Goal: Register for event/course

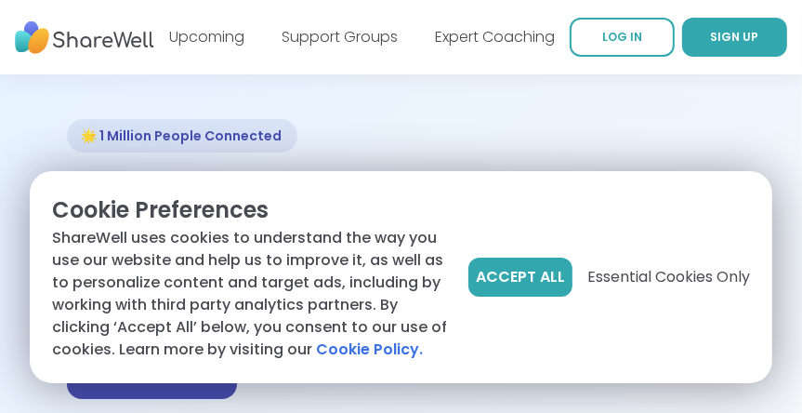
click at [504, 269] on span "Accept All" at bounding box center [520, 277] width 89 height 22
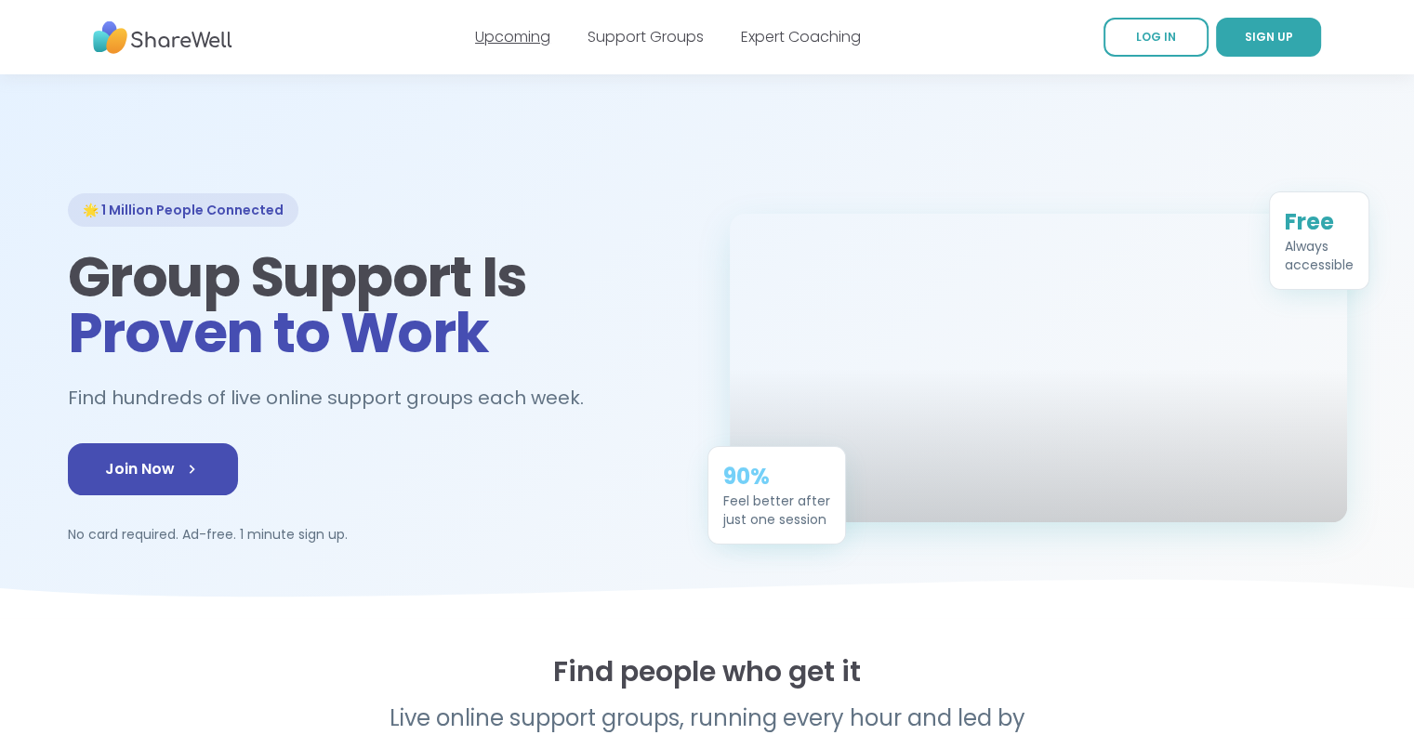
click at [520, 39] on link "Upcoming" at bounding box center [512, 36] width 75 height 21
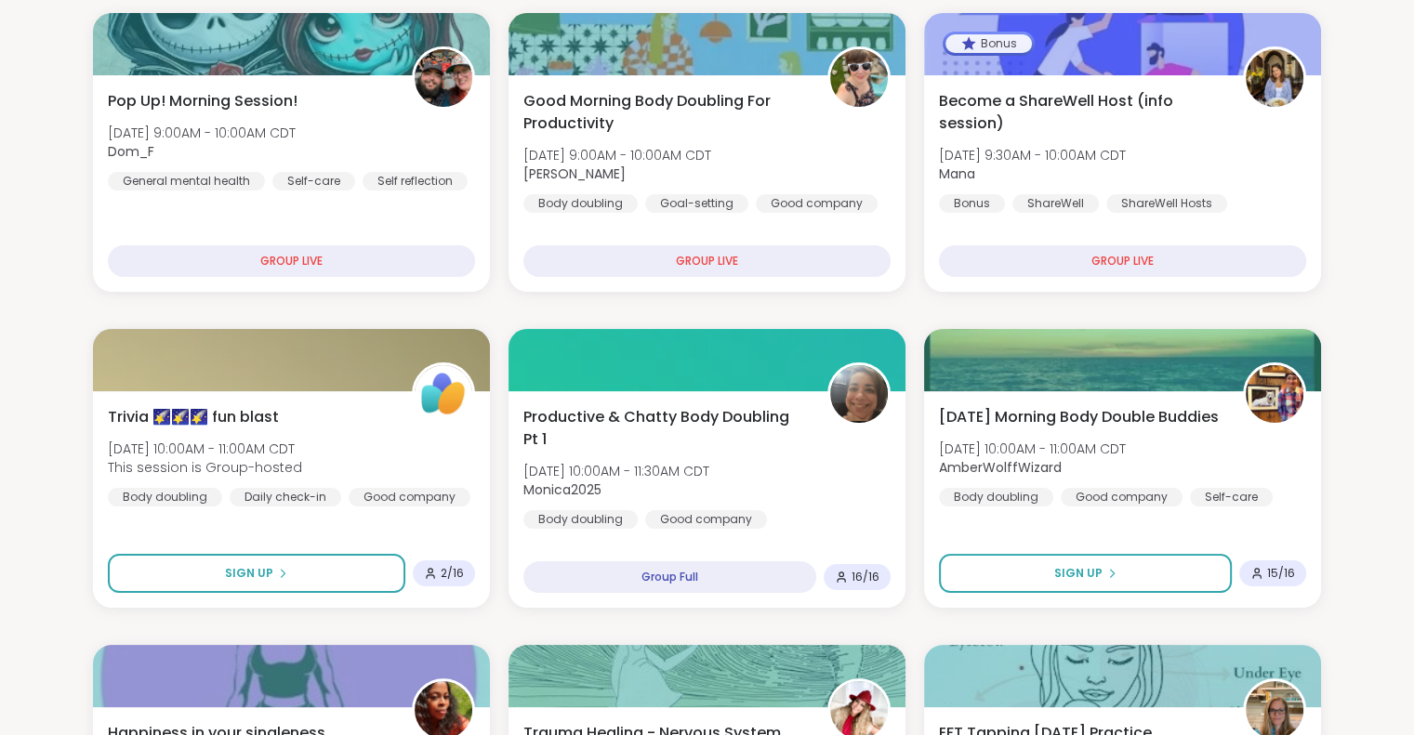
scroll to position [279, 0]
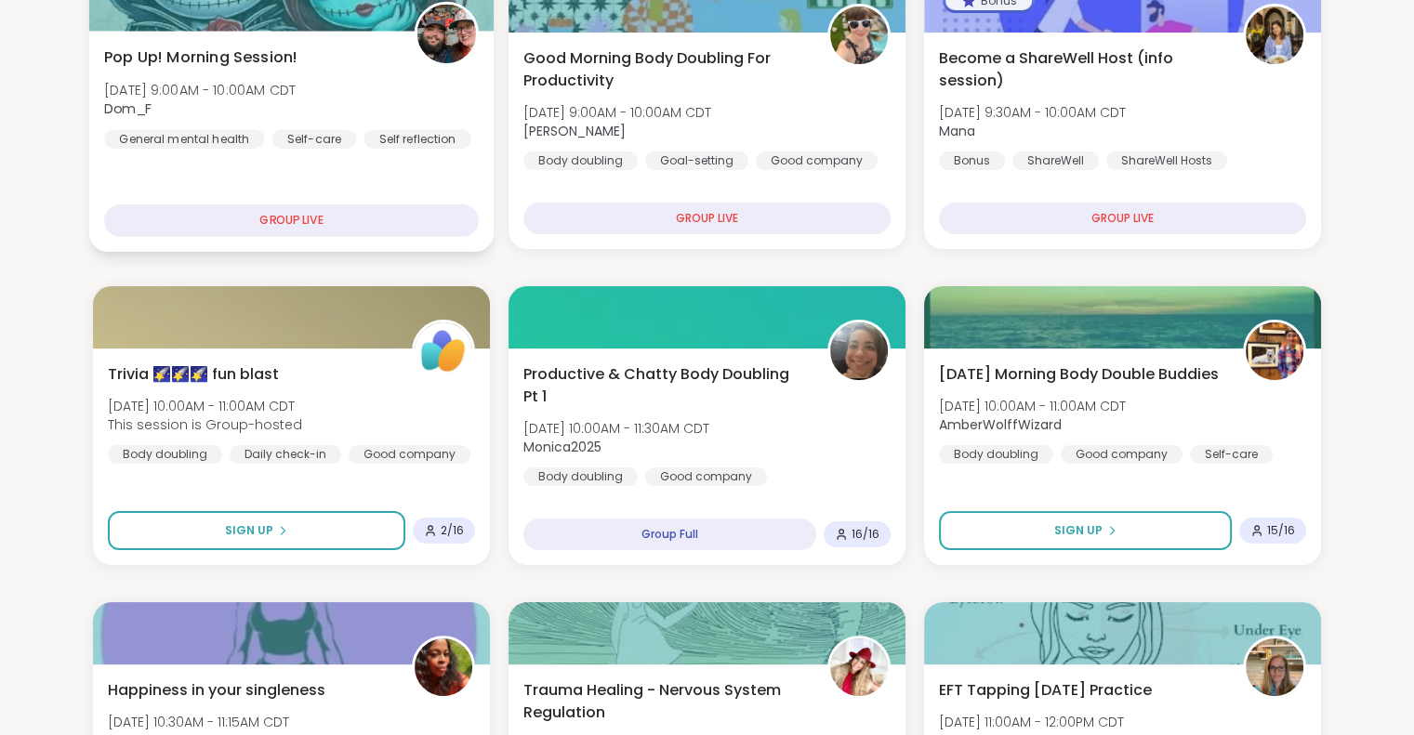
click at [364, 226] on div "GROUP LIVE" at bounding box center [291, 220] width 375 height 33
click at [326, 217] on div "GROUP LIVE" at bounding box center [291, 220] width 375 height 33
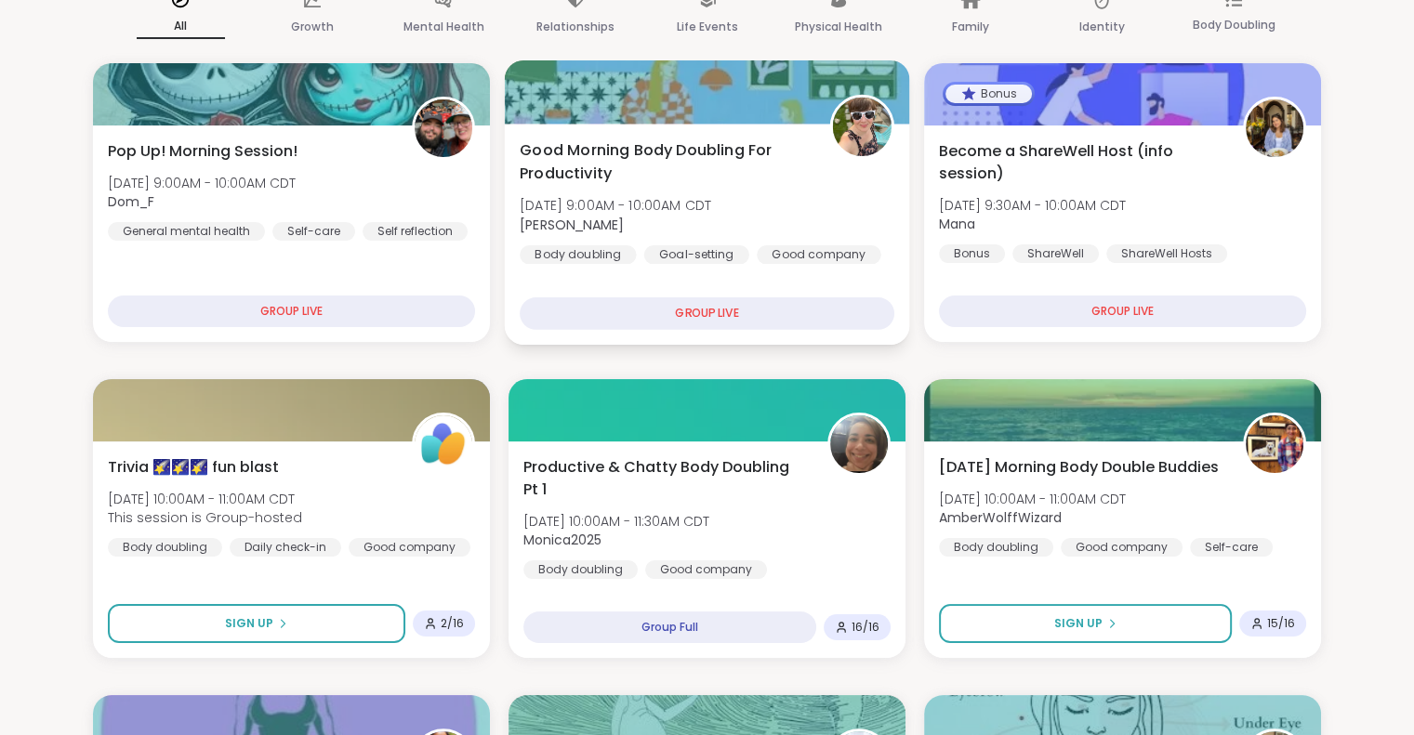
scroll to position [0, 0]
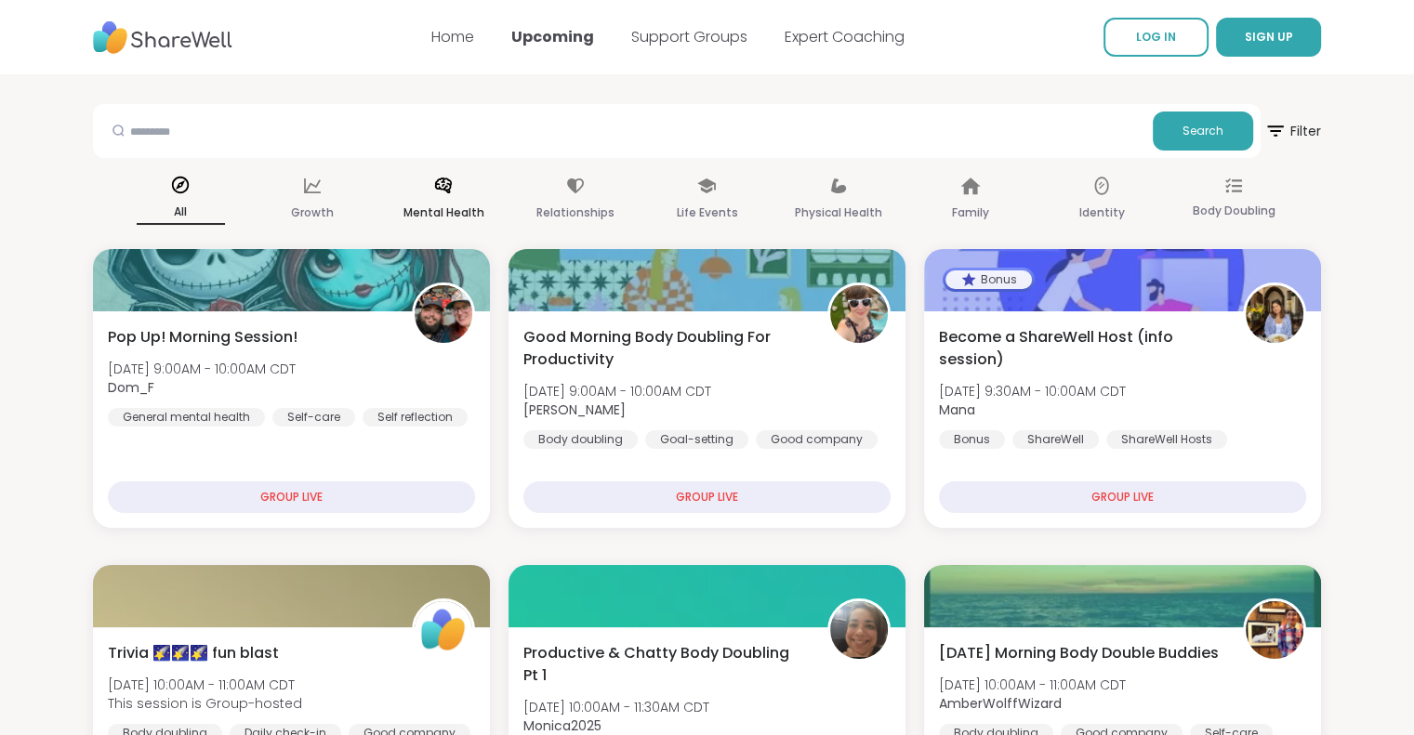
click at [449, 207] on p "Mental Health" at bounding box center [443, 213] width 81 height 22
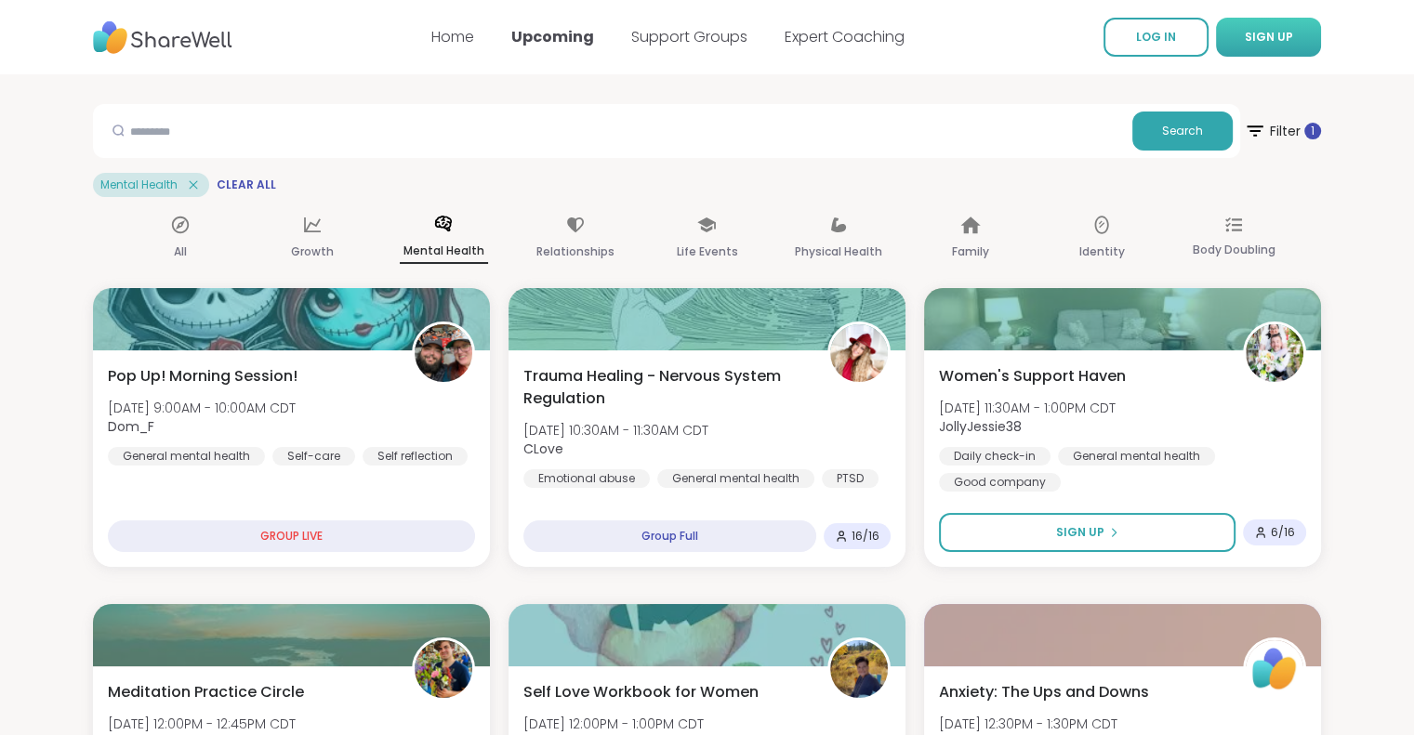
click at [1299, 35] on button "SIGN UP" at bounding box center [1268, 37] width 105 height 39
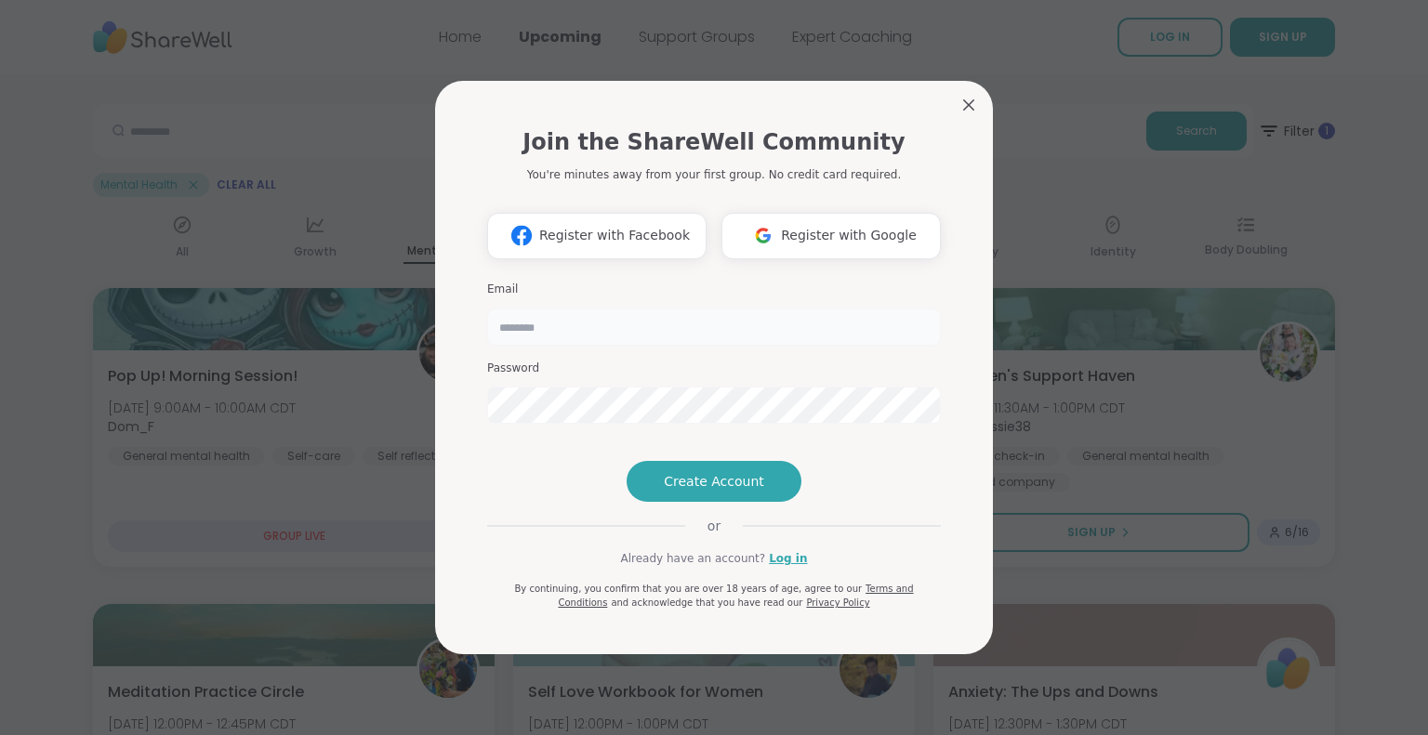
click at [616, 309] on input "email" at bounding box center [714, 327] width 454 height 37
type input "**********"
click at [738, 491] on span "Create Account" at bounding box center [714, 481] width 100 height 19
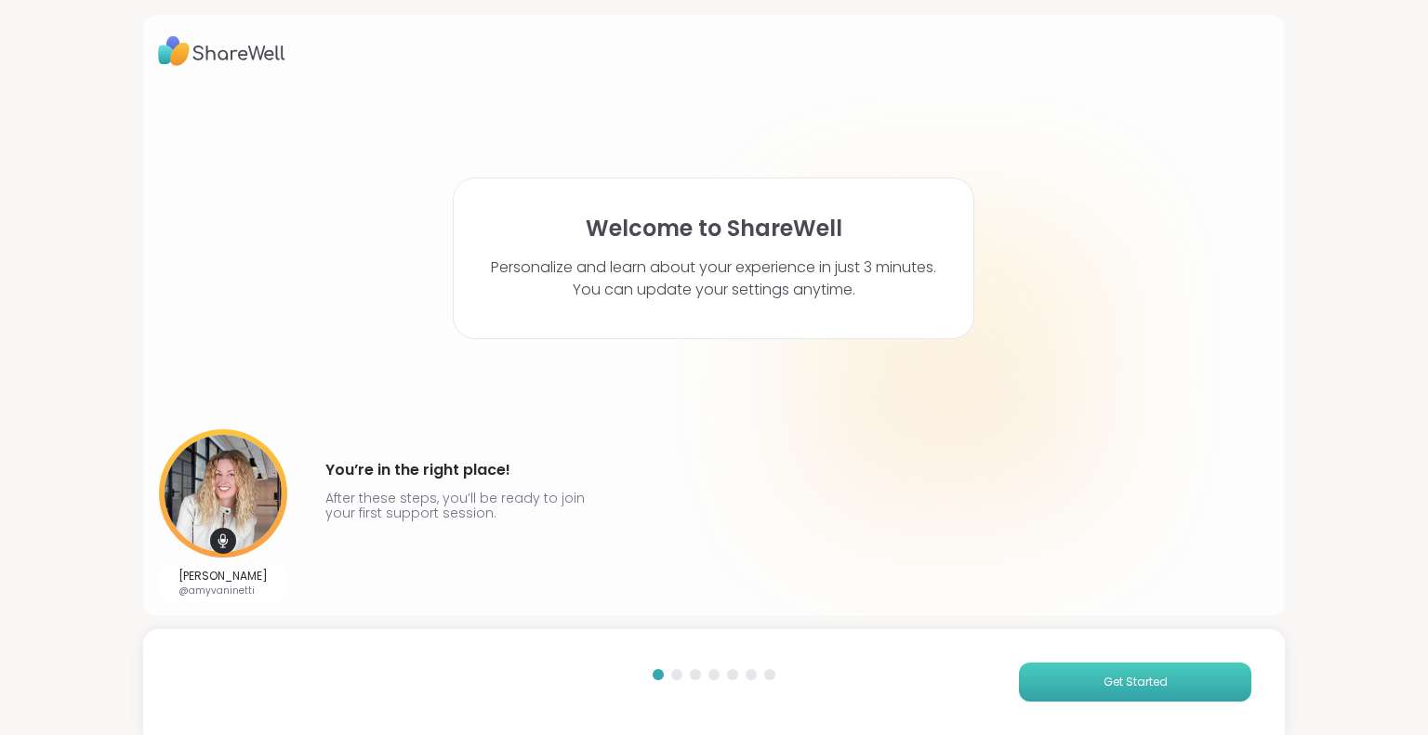
click at [1098, 693] on button "Get Started" at bounding box center [1135, 682] width 232 height 39
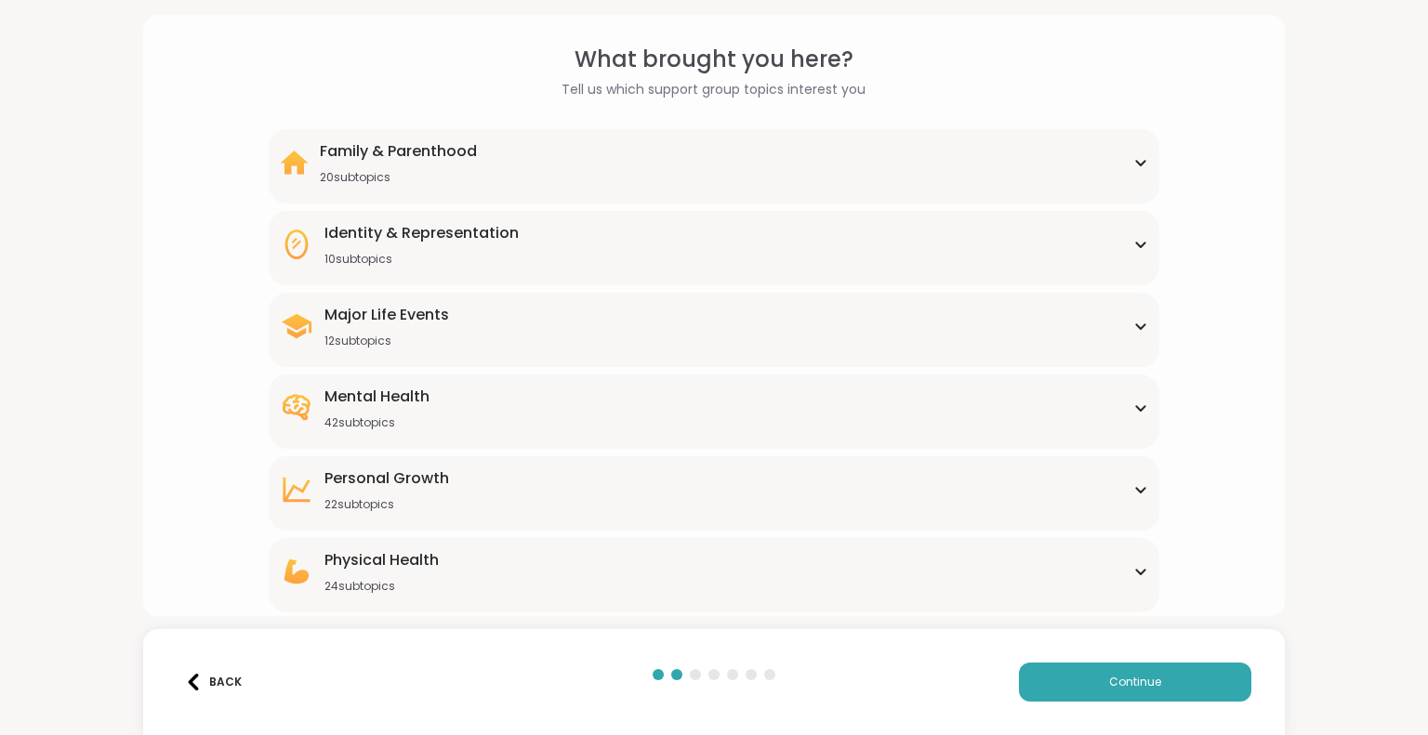
scroll to position [93, 0]
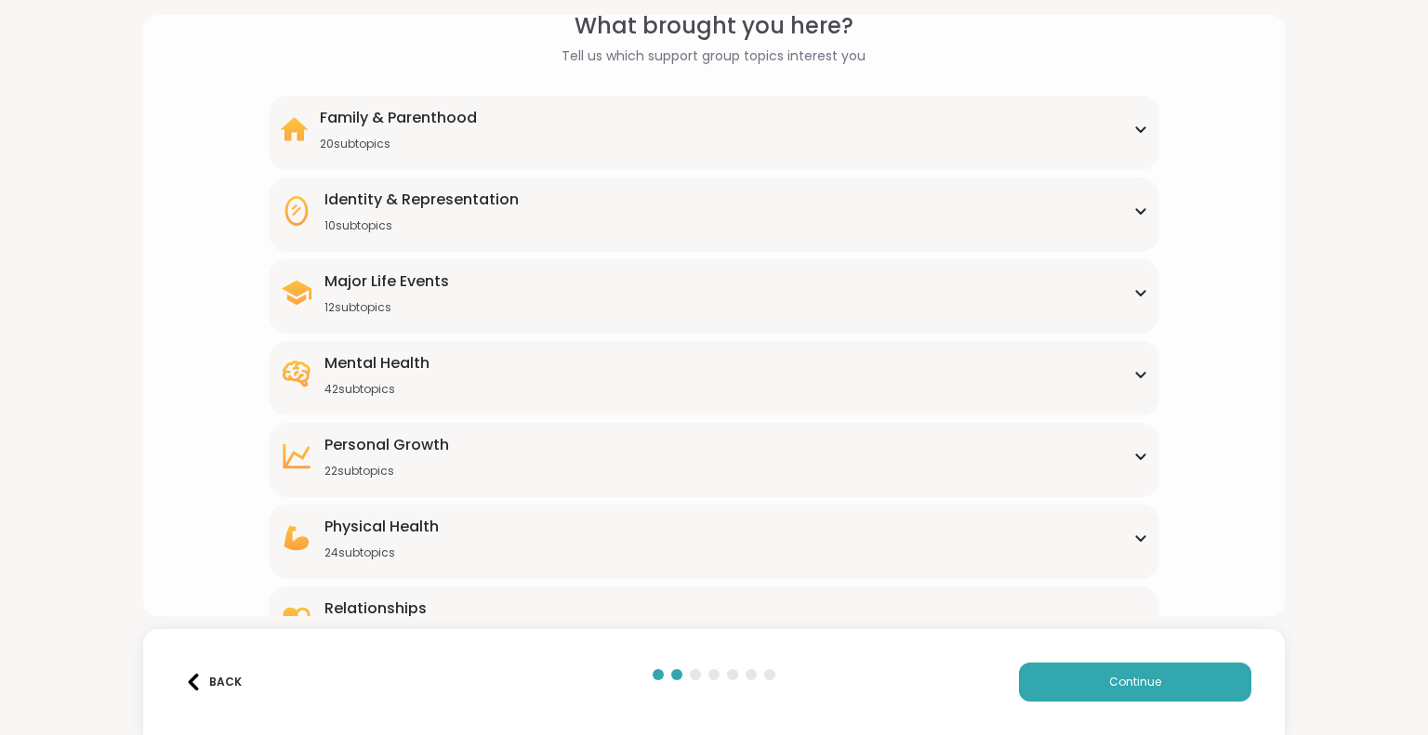
click at [916, 377] on div "Mental Health 42 subtopics" at bounding box center [713, 374] width 867 height 45
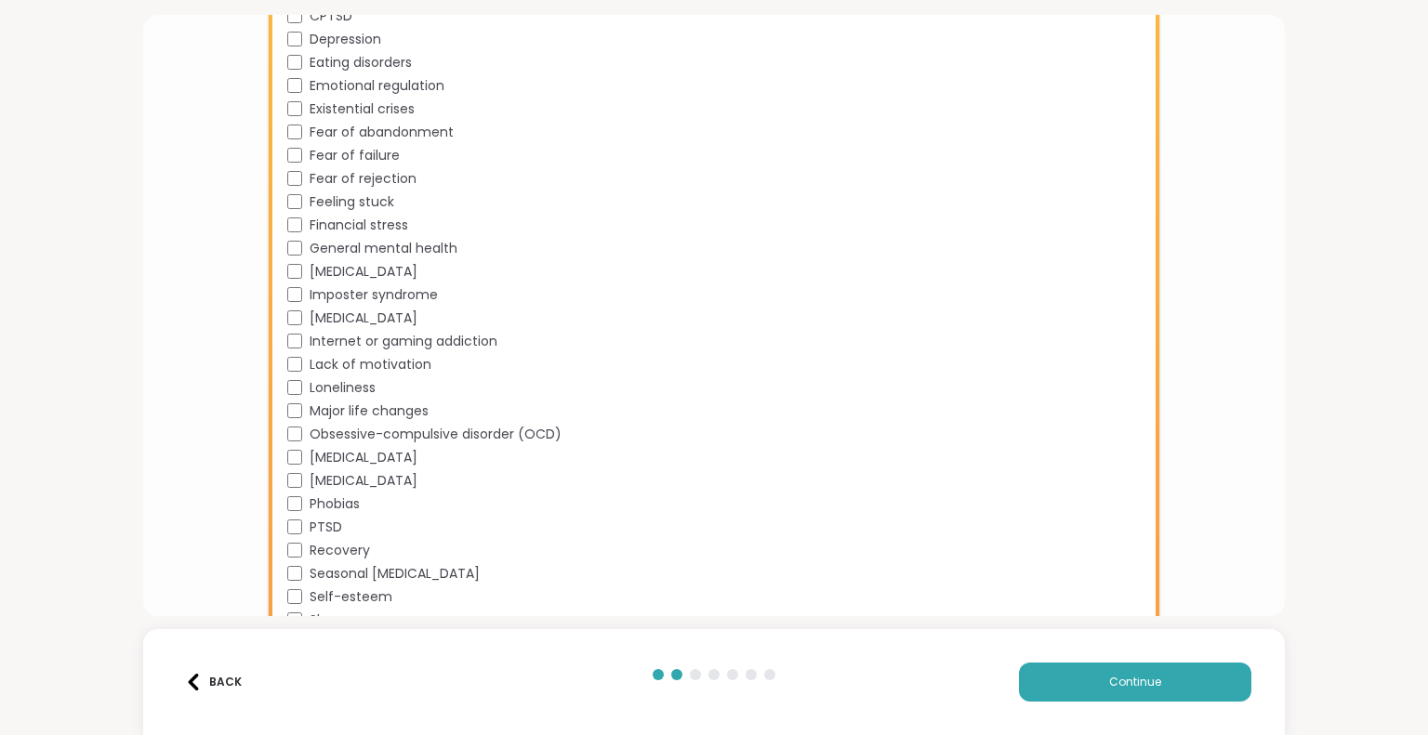
scroll to position [837, 0]
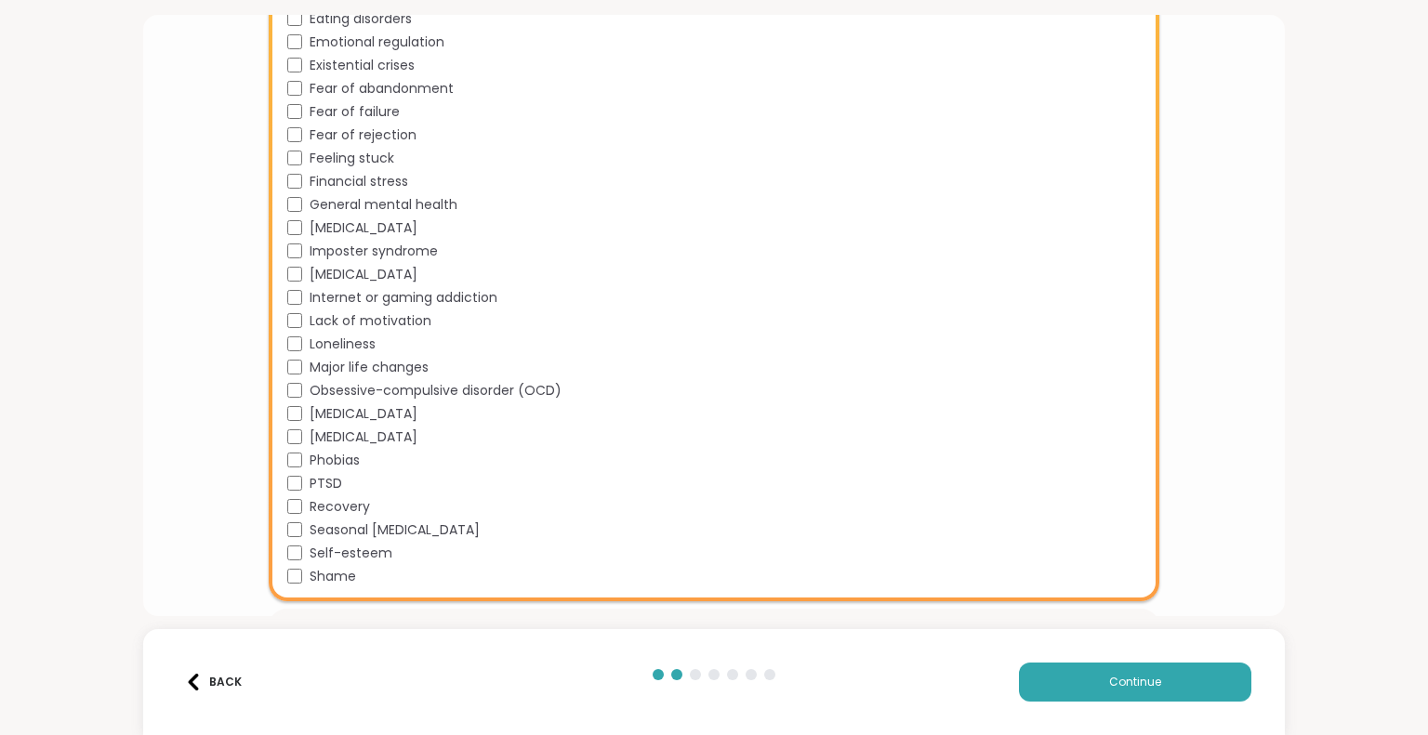
click at [283, 346] on div "Mental Health 42 subtopics Academic stress Addiction [MEDICAL_DATA] Aging Anxie…" at bounding box center [713, 100] width 889 height 1004
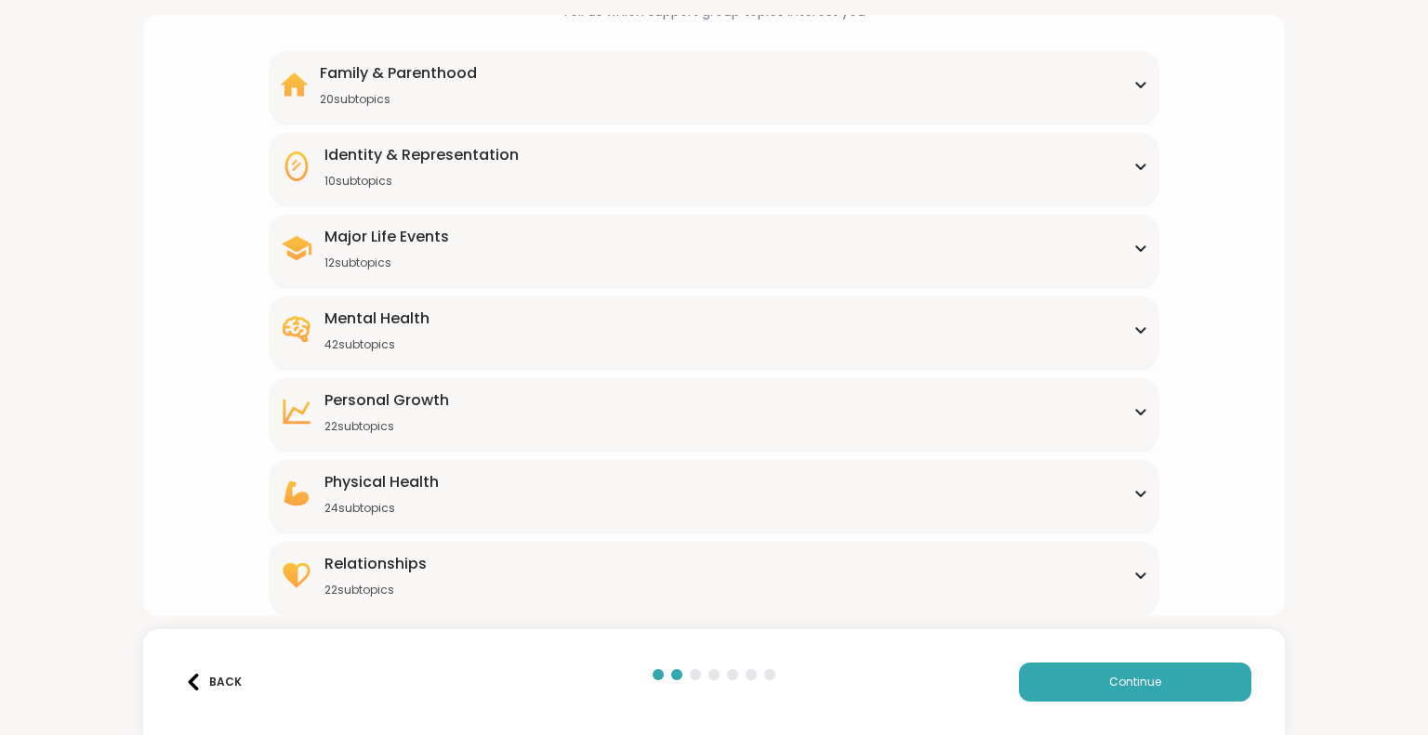
scroll to position [137, 0]
click at [568, 341] on div "Mental Health 42 subtopics" at bounding box center [713, 331] width 867 height 45
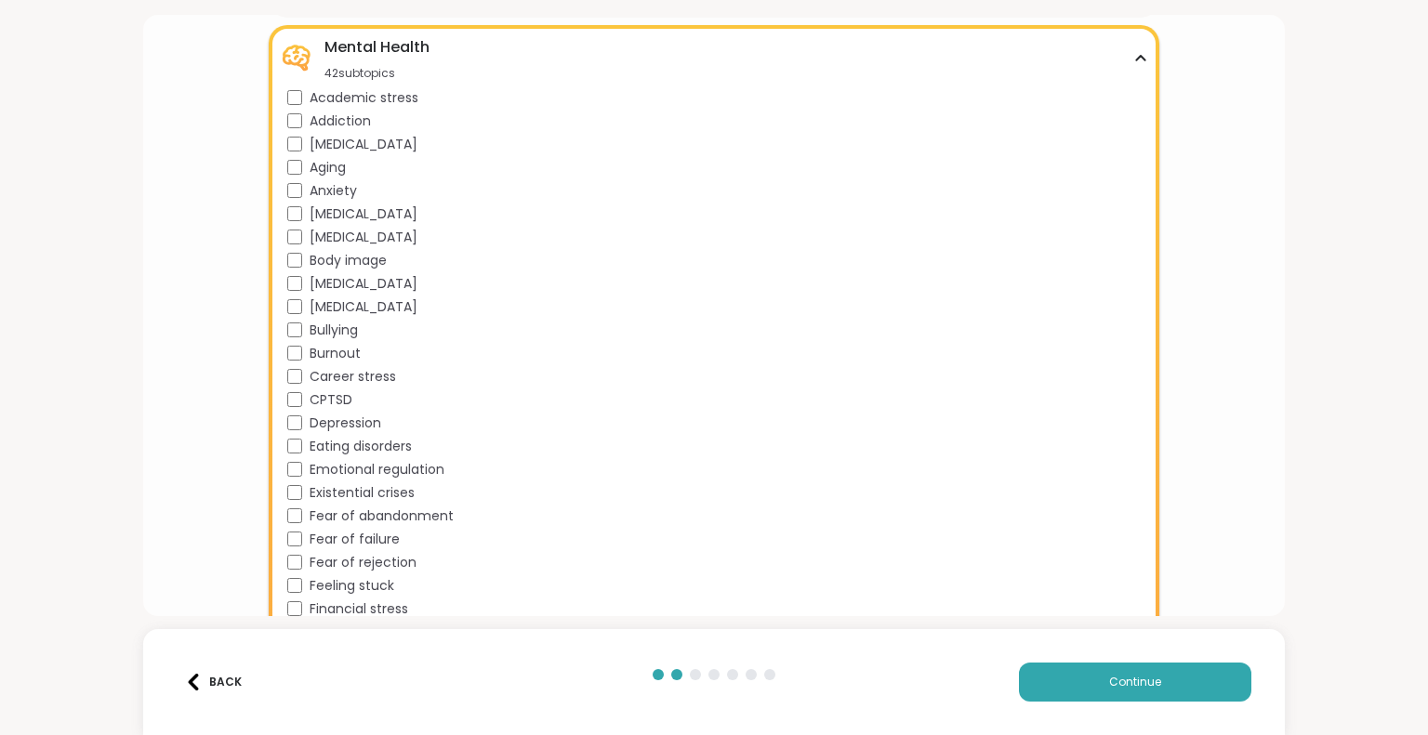
scroll to position [316, 0]
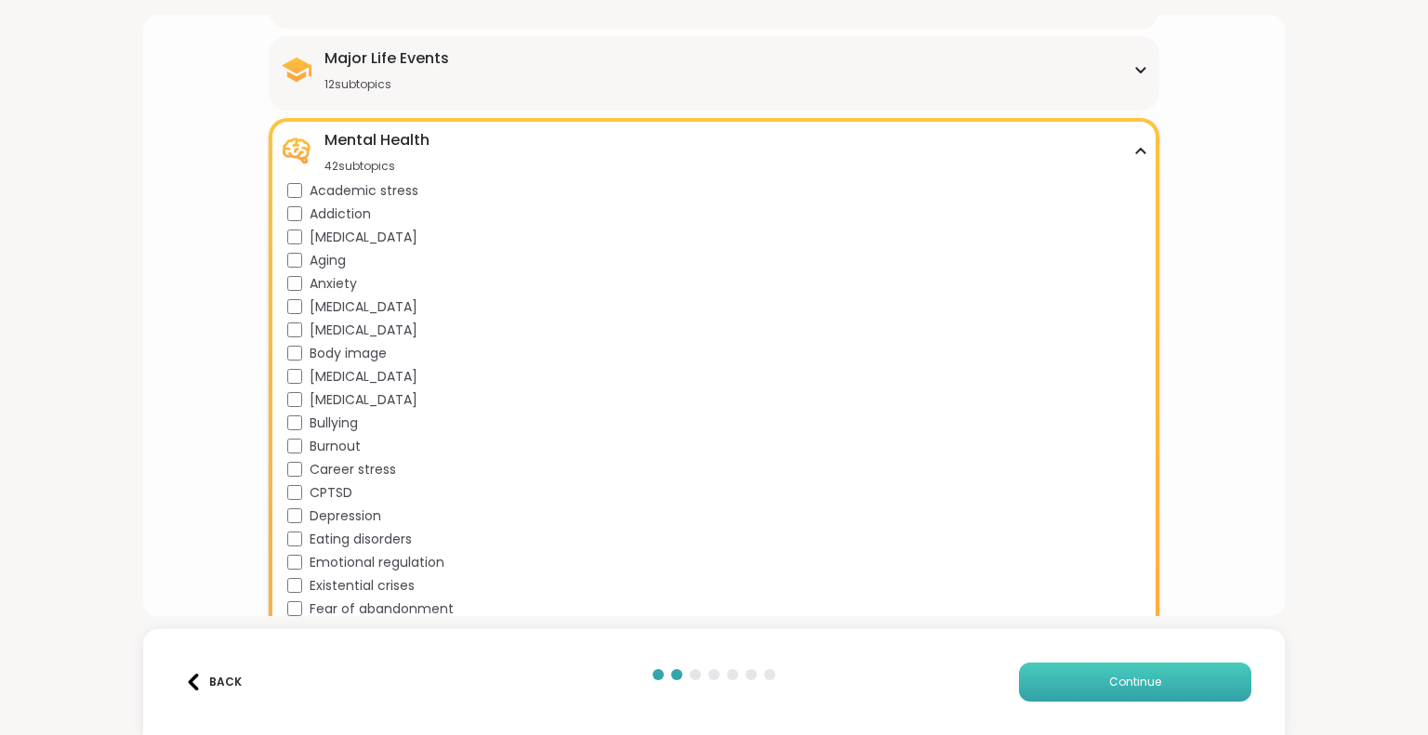
click at [1119, 698] on button "Continue" at bounding box center [1135, 682] width 232 height 39
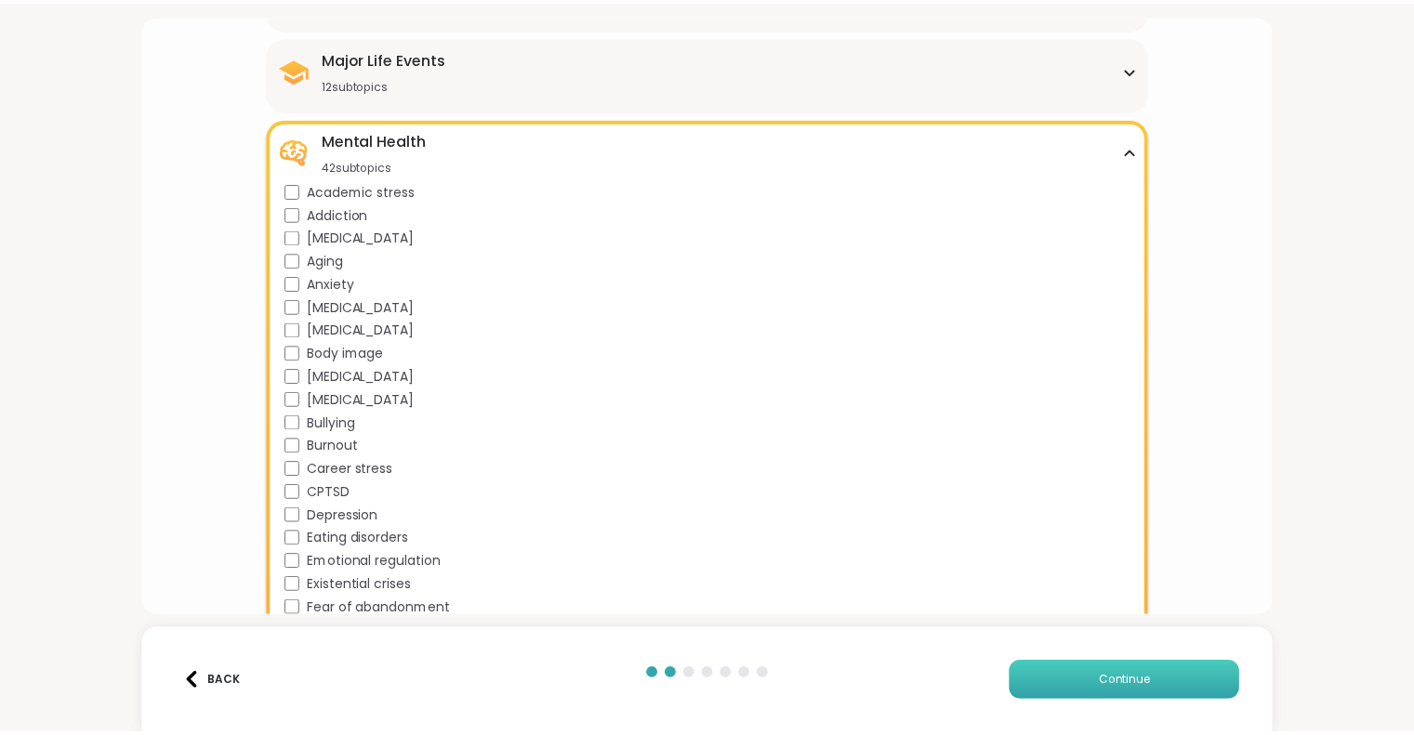
scroll to position [0, 0]
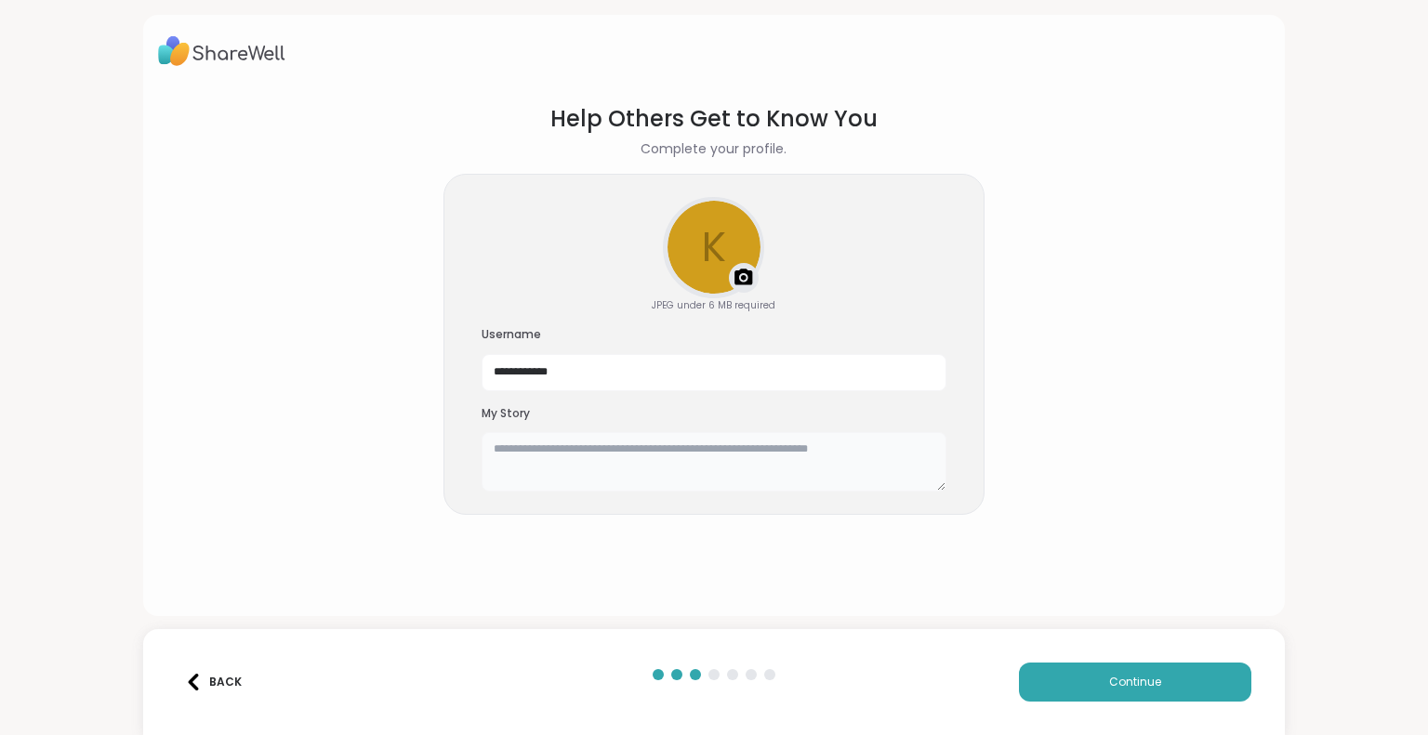
click at [611, 461] on textarea at bounding box center [713, 461] width 465 height 59
click at [616, 459] on textarea at bounding box center [713, 461] width 465 height 59
click at [695, 450] on textarea at bounding box center [713, 461] width 465 height 59
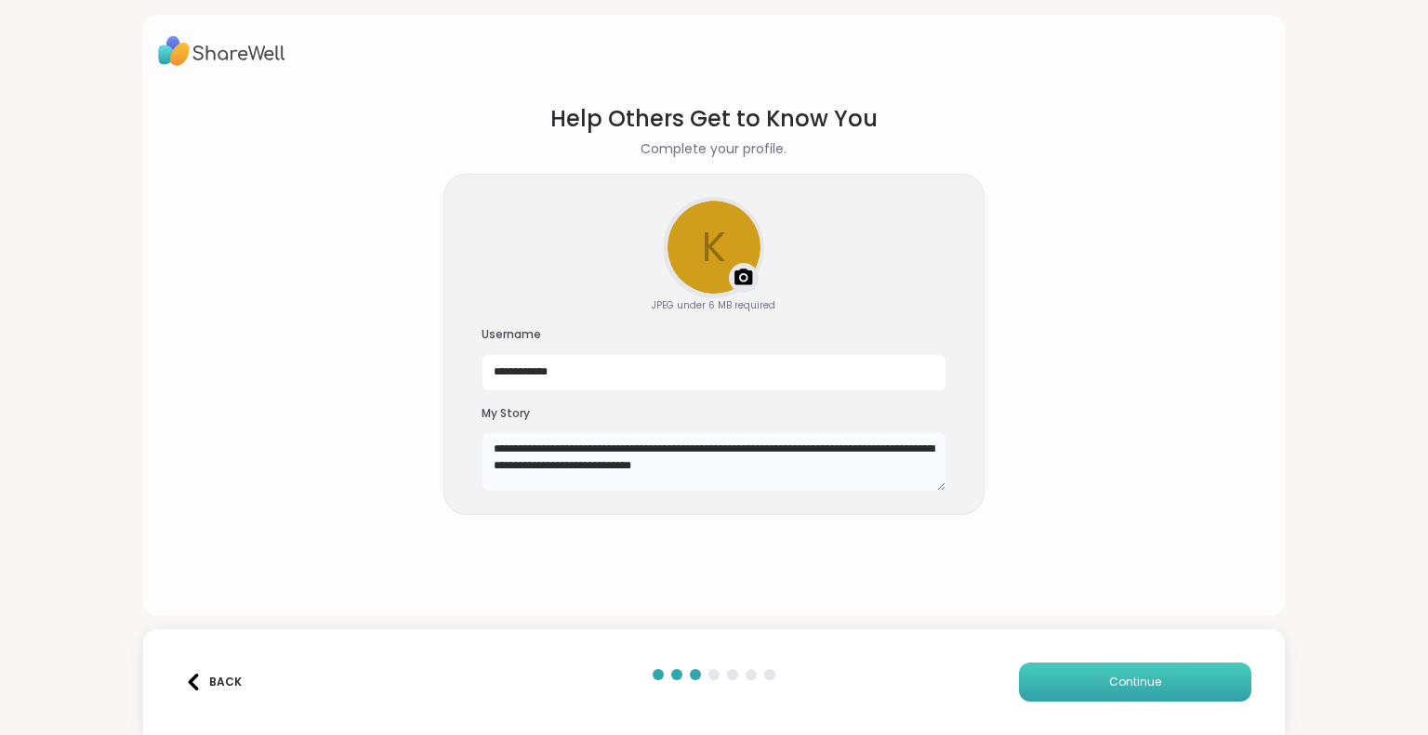
type textarea "**********"
click at [1112, 676] on span "Continue" at bounding box center [1135, 682] width 52 height 17
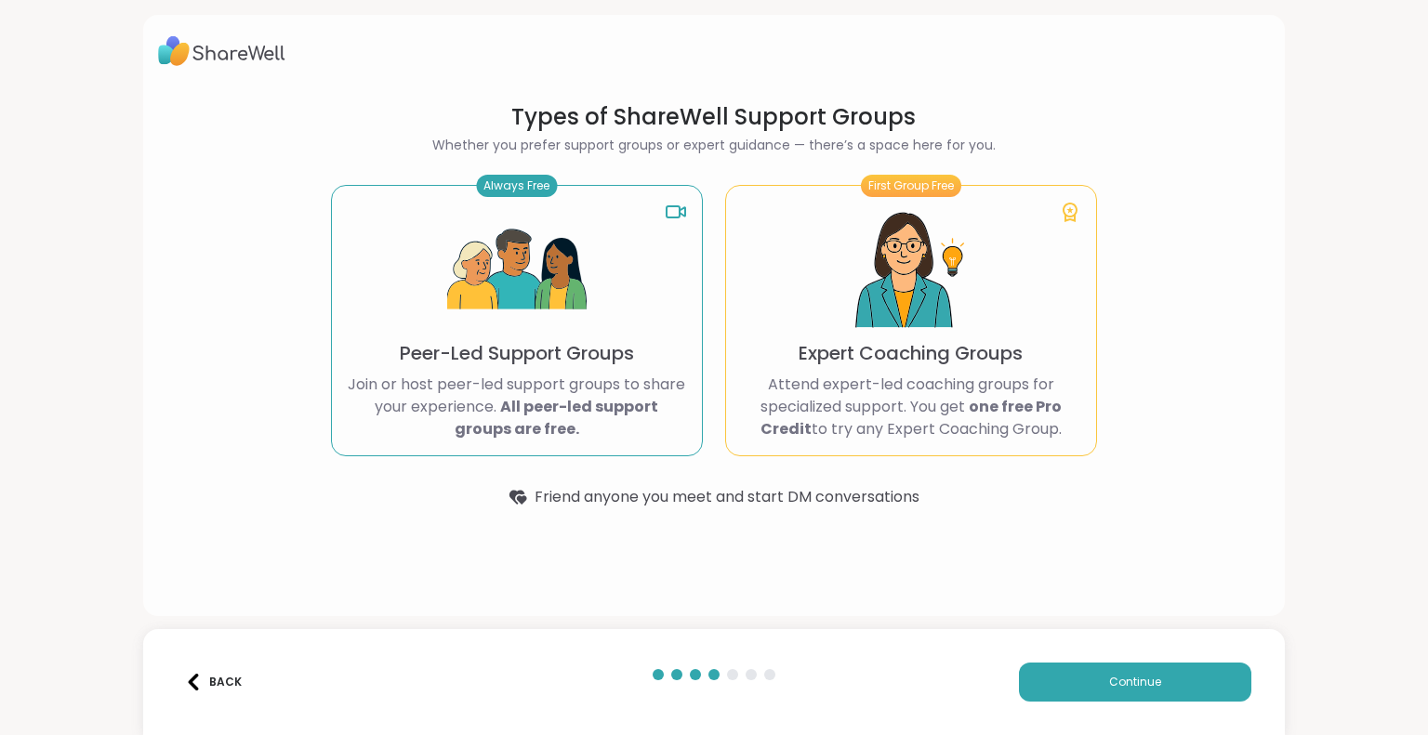
click at [507, 416] on b "All peer-led support groups are free." at bounding box center [557, 418] width 204 height 44
click at [1021, 672] on button "Continue" at bounding box center [1135, 682] width 232 height 39
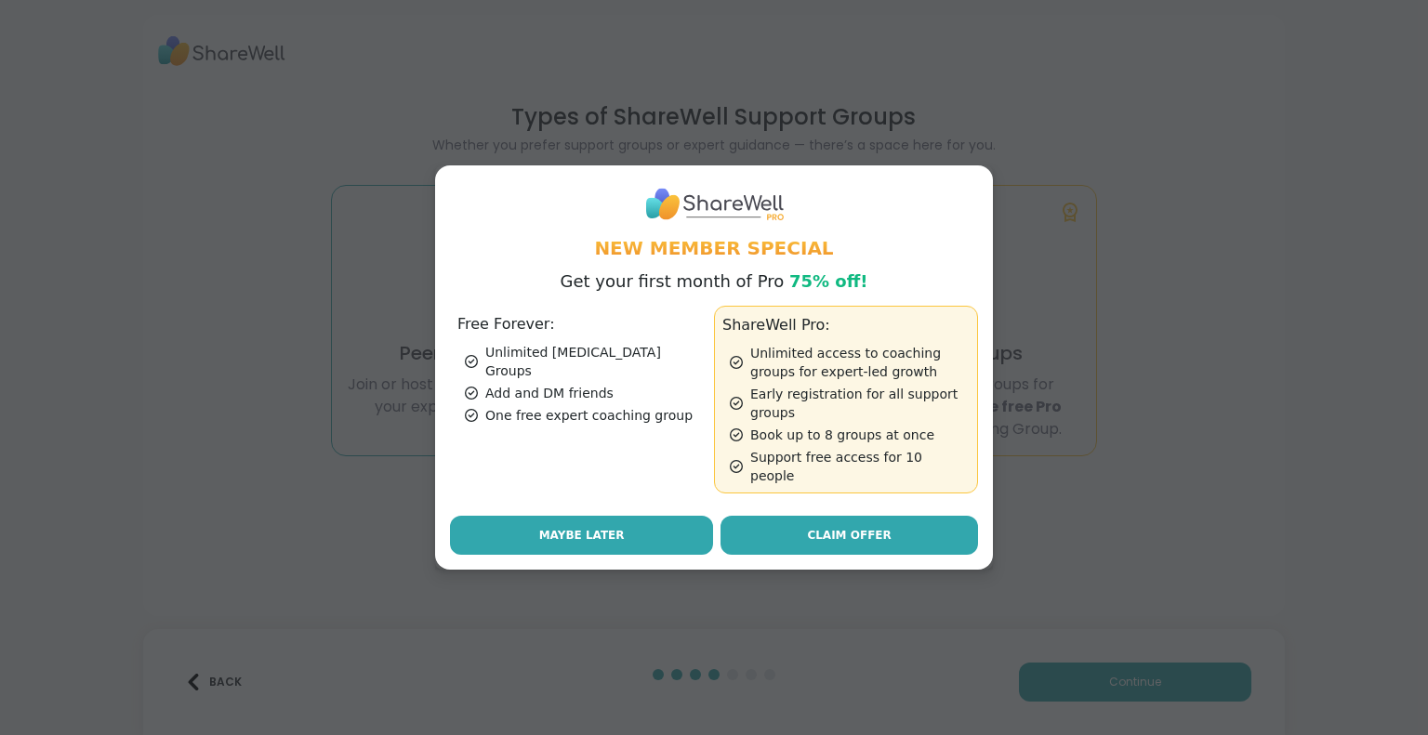
click at [586, 527] on span "Maybe Later" at bounding box center [582, 535] width 86 height 17
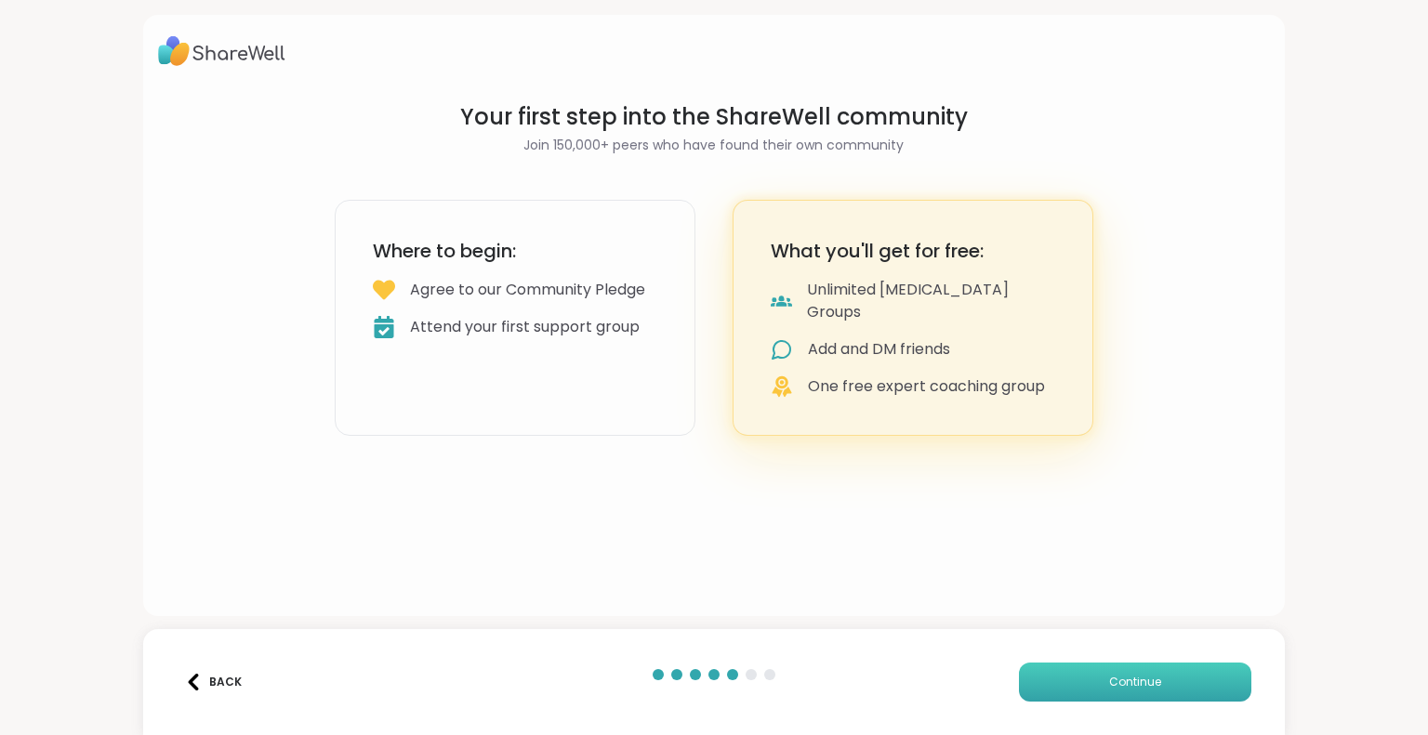
click at [1092, 697] on button "Continue" at bounding box center [1135, 682] width 232 height 39
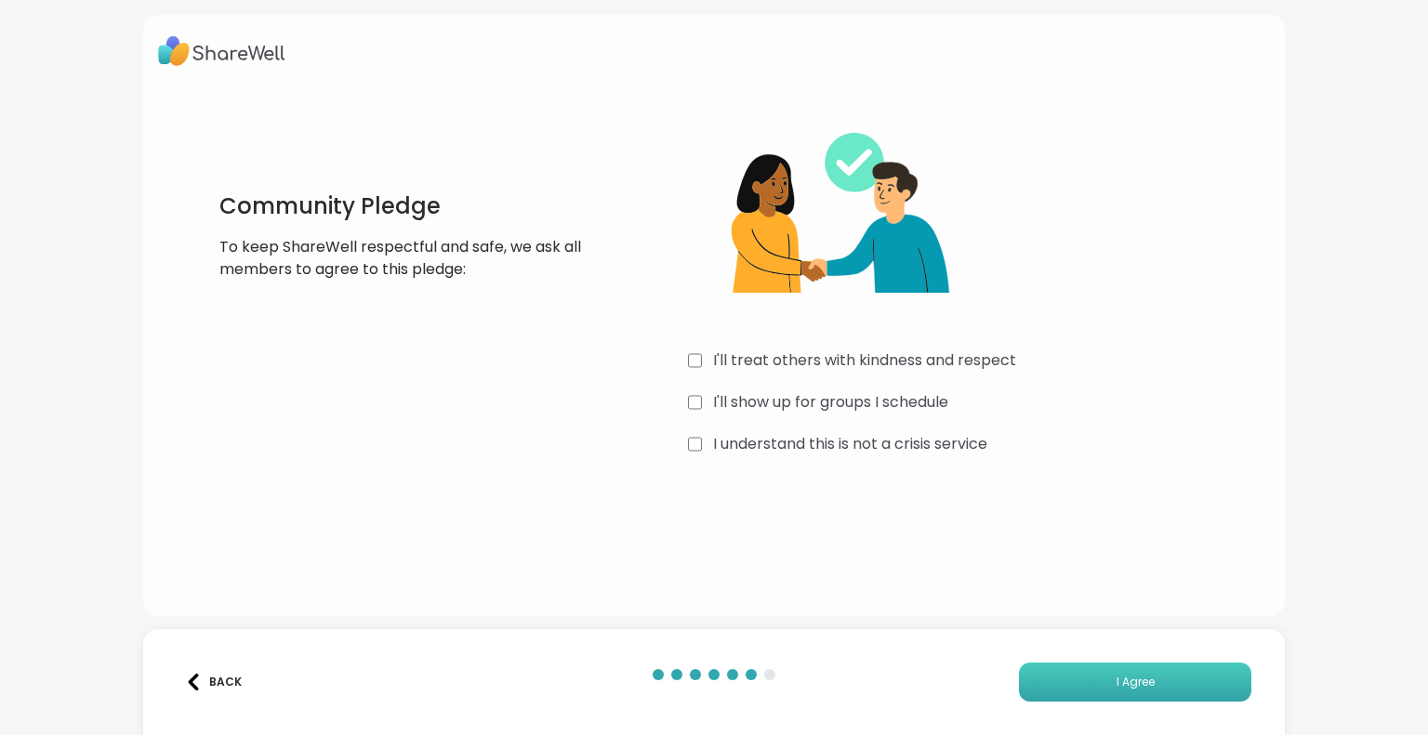
click at [1063, 686] on button "I Agree" at bounding box center [1135, 682] width 232 height 39
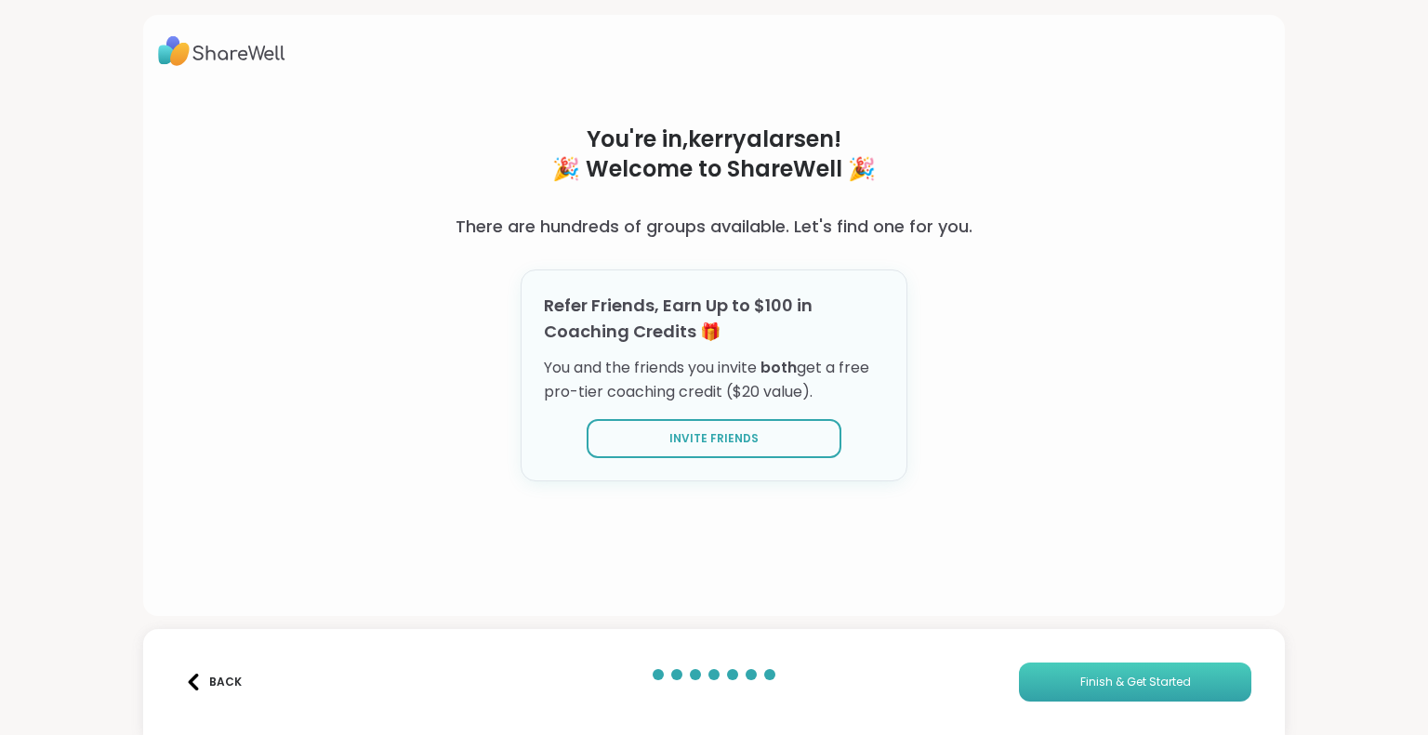
click at [1077, 672] on button "Finish & Get Started" at bounding box center [1135, 682] width 232 height 39
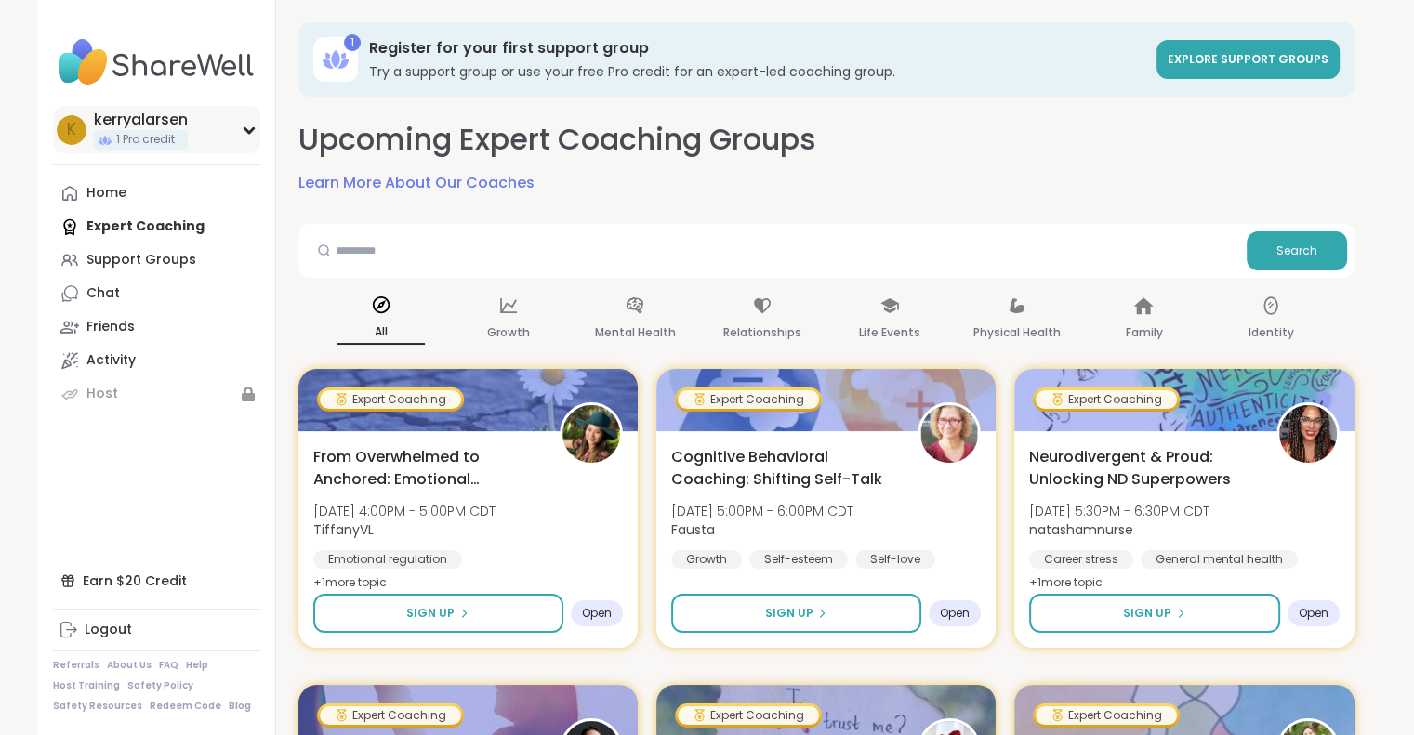
click at [165, 146] on span "1 Pro credit" at bounding box center [145, 140] width 59 height 16
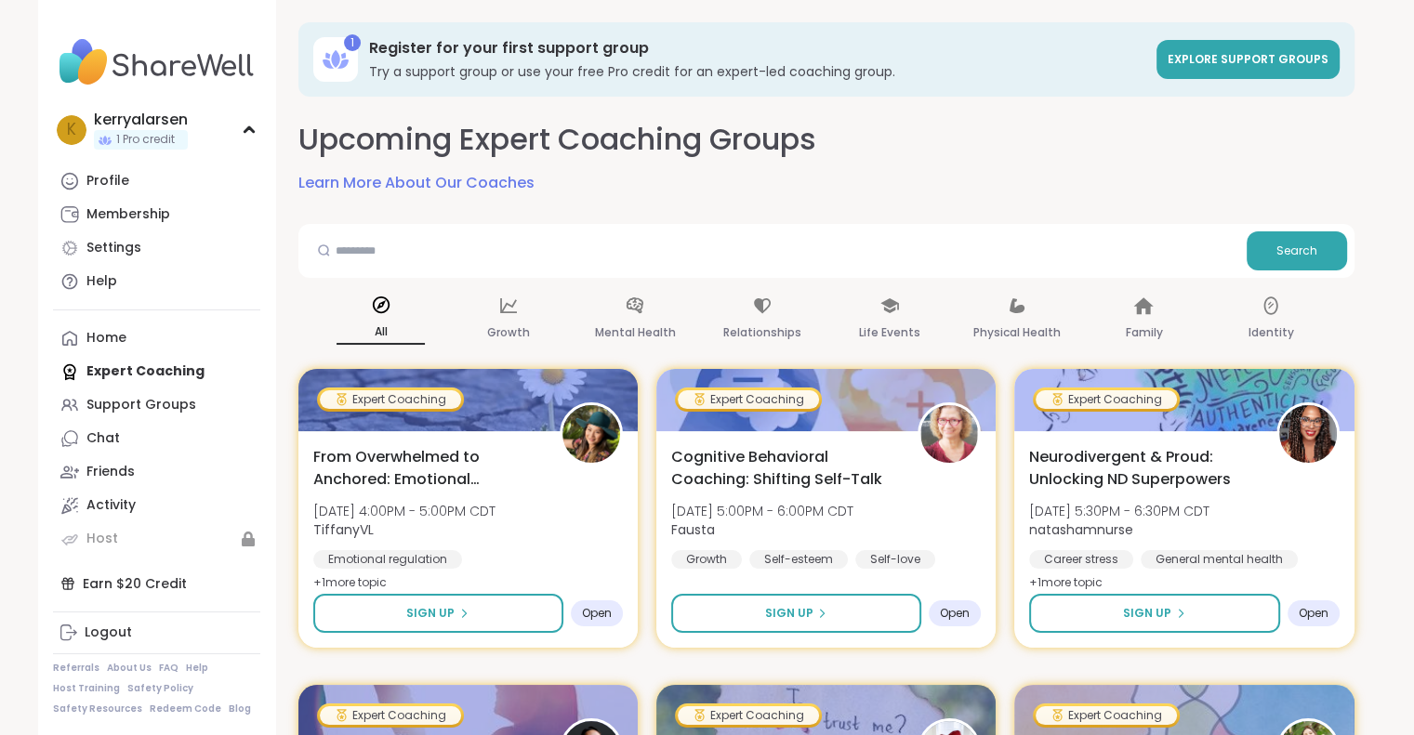
scroll to position [2, 0]
click at [161, 395] on div "Support Groups" at bounding box center [141, 403] width 110 height 19
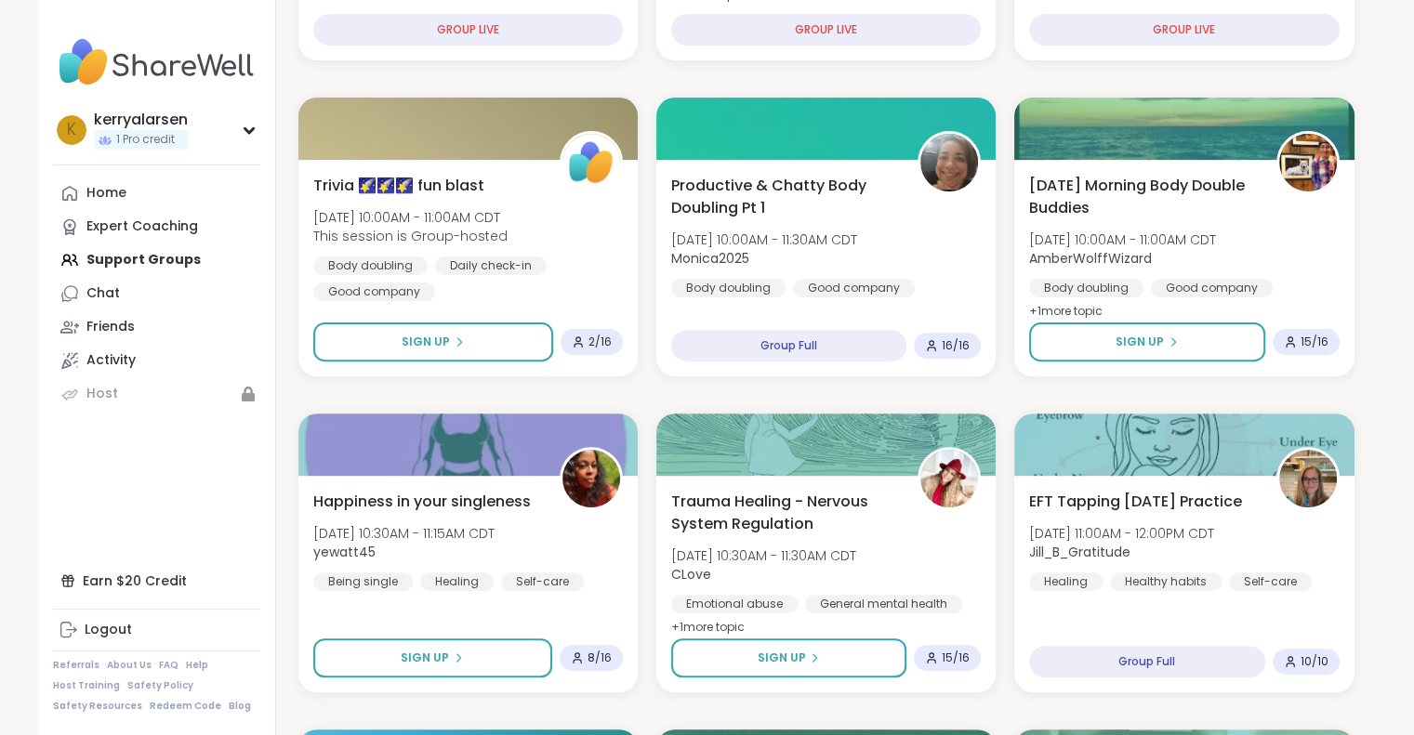
scroll to position [558, 0]
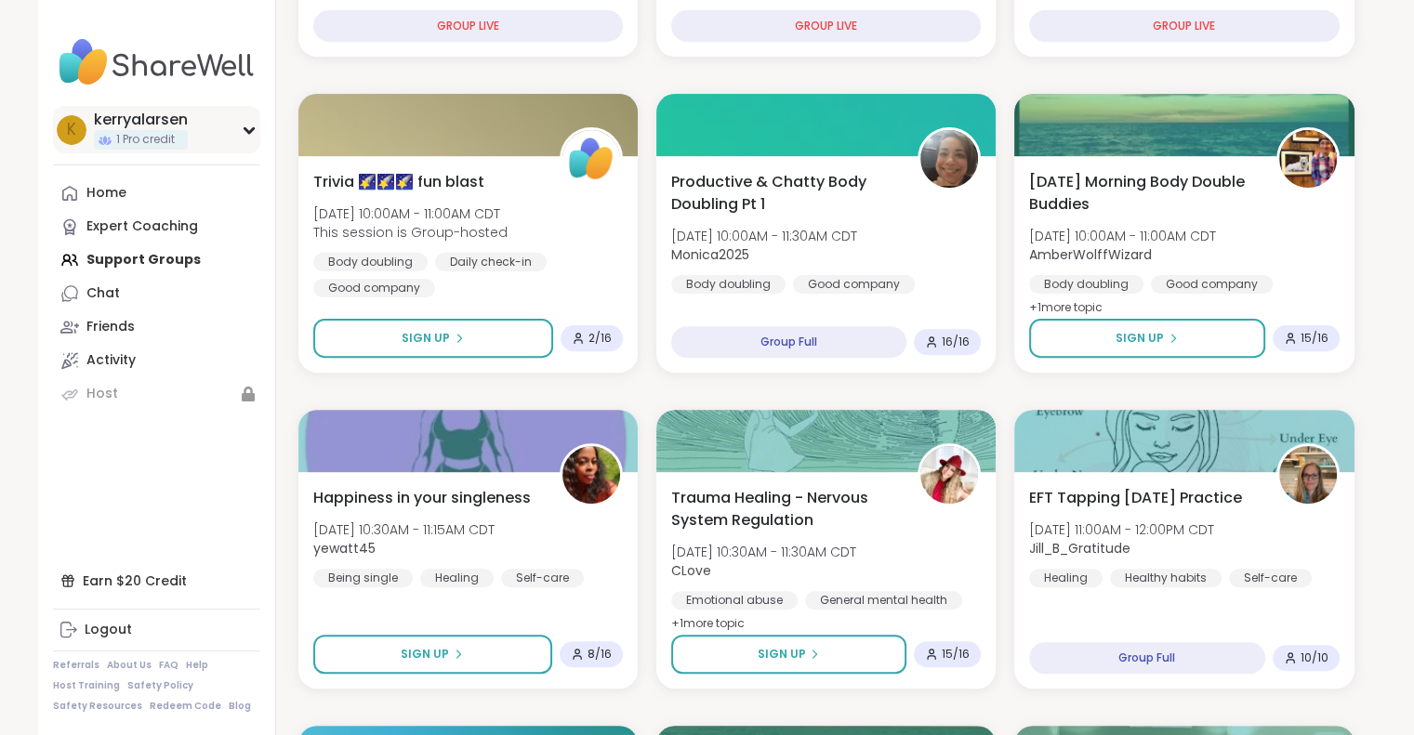
click at [236, 127] on div "k kerryalarsen 1 Pro credit" at bounding box center [156, 129] width 207 height 47
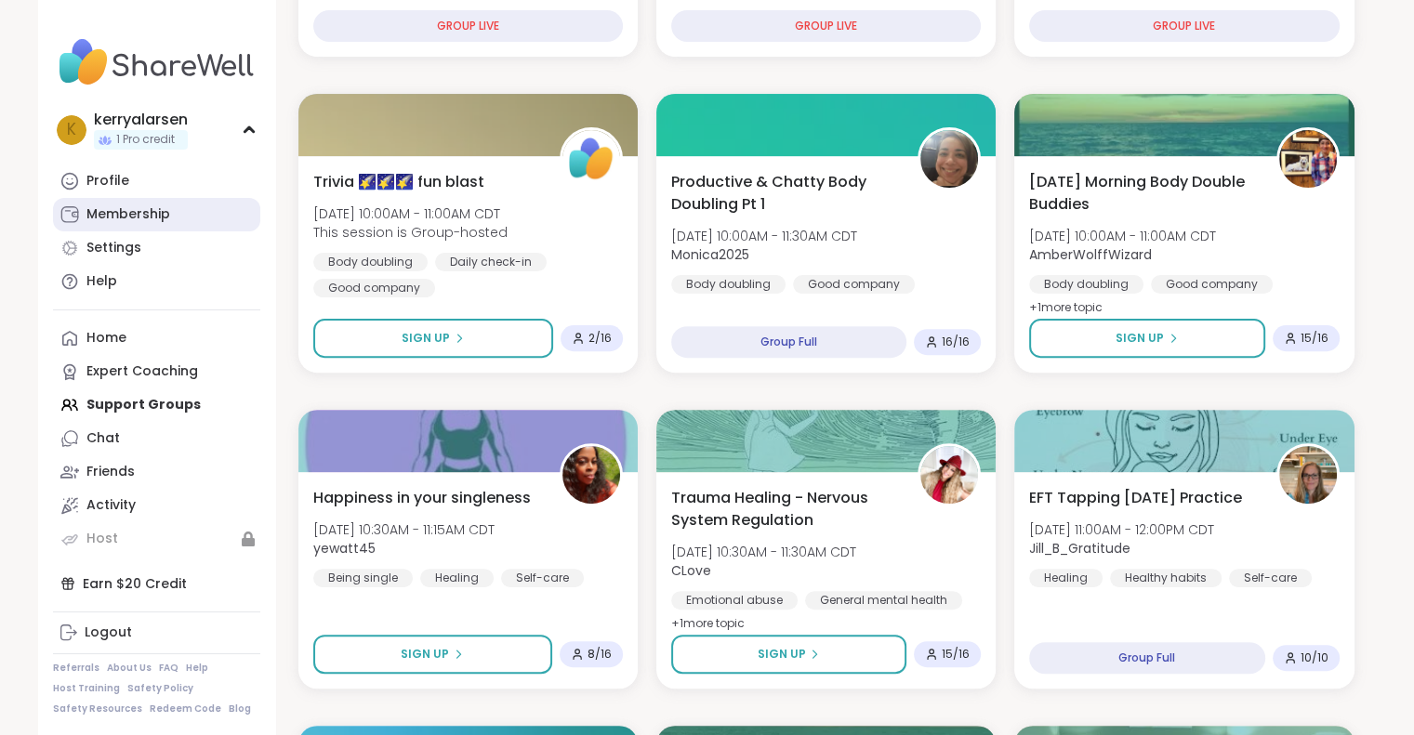
click at [149, 222] on div "Membership" at bounding box center [128, 214] width 84 height 19
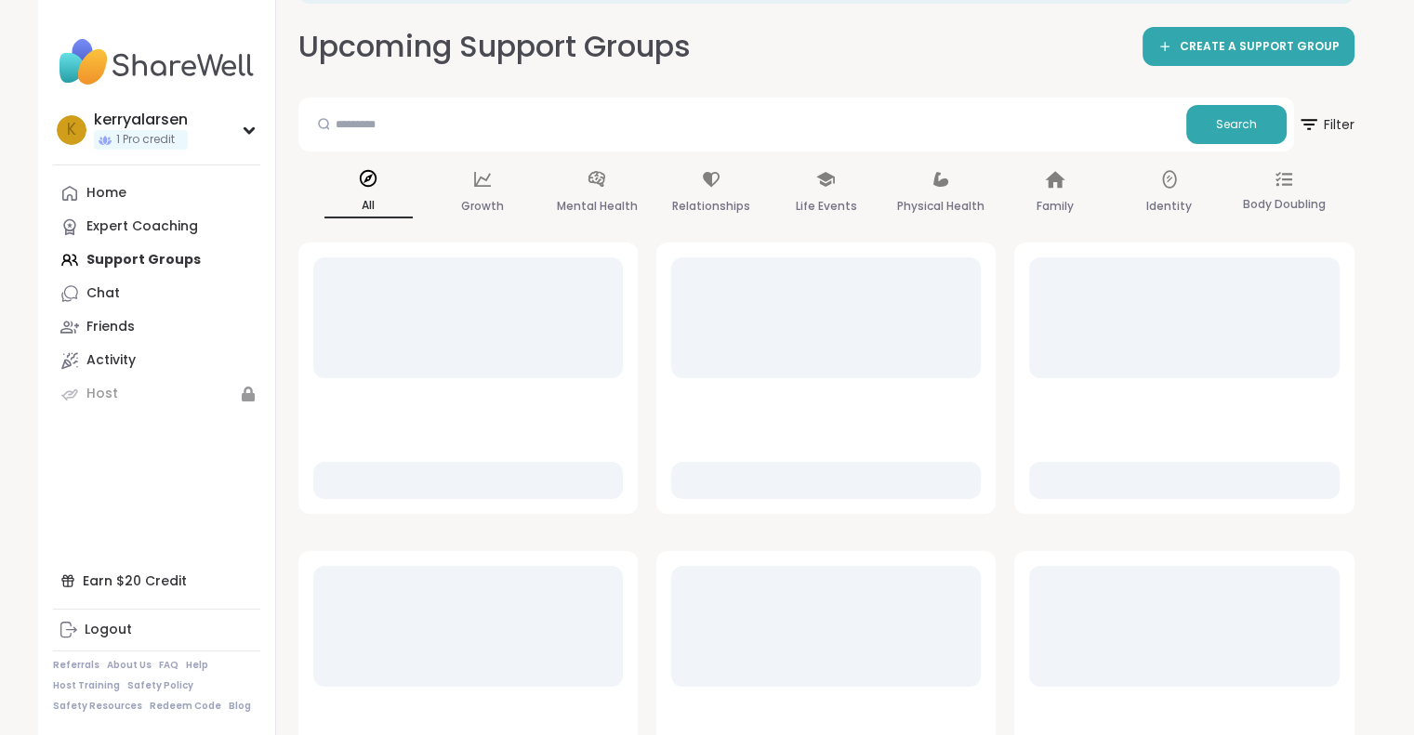
scroll to position [190, 0]
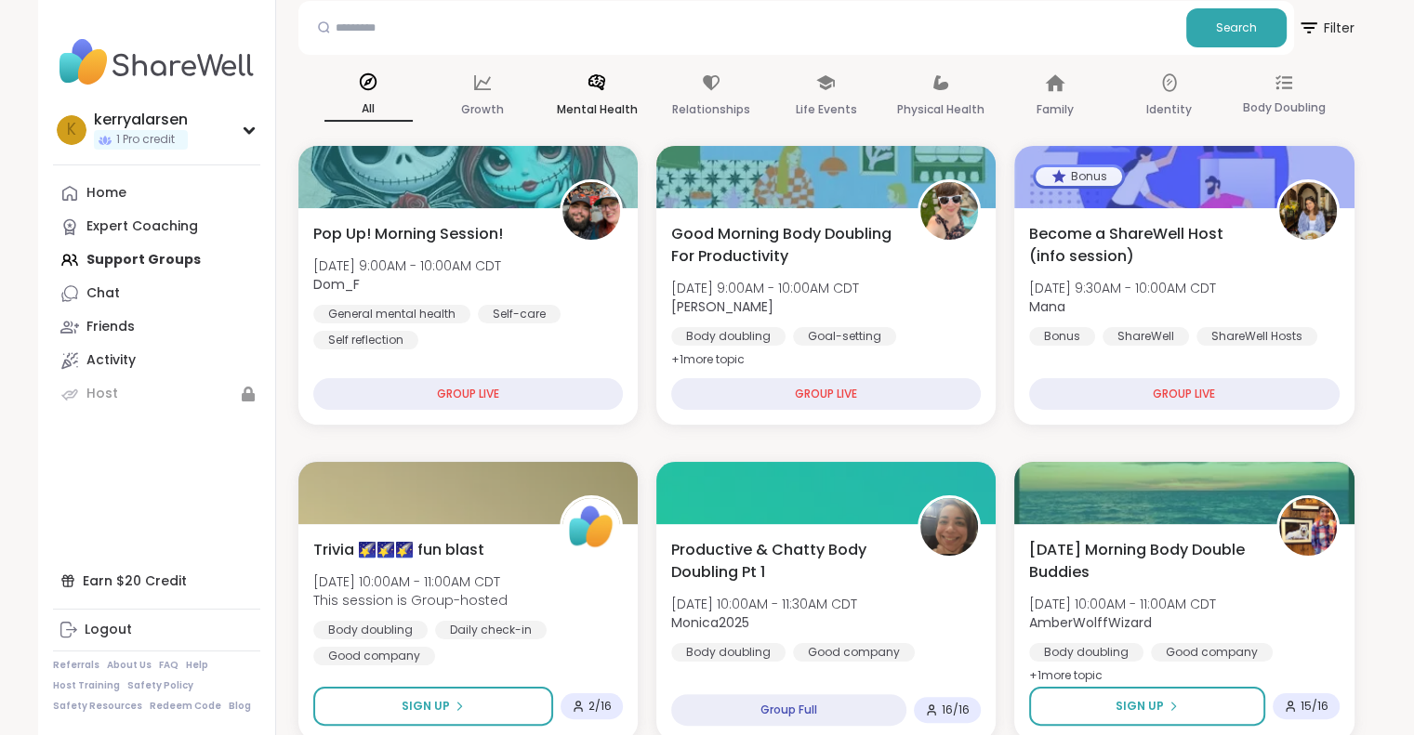
click at [597, 104] on p "Mental Health" at bounding box center [597, 110] width 81 height 22
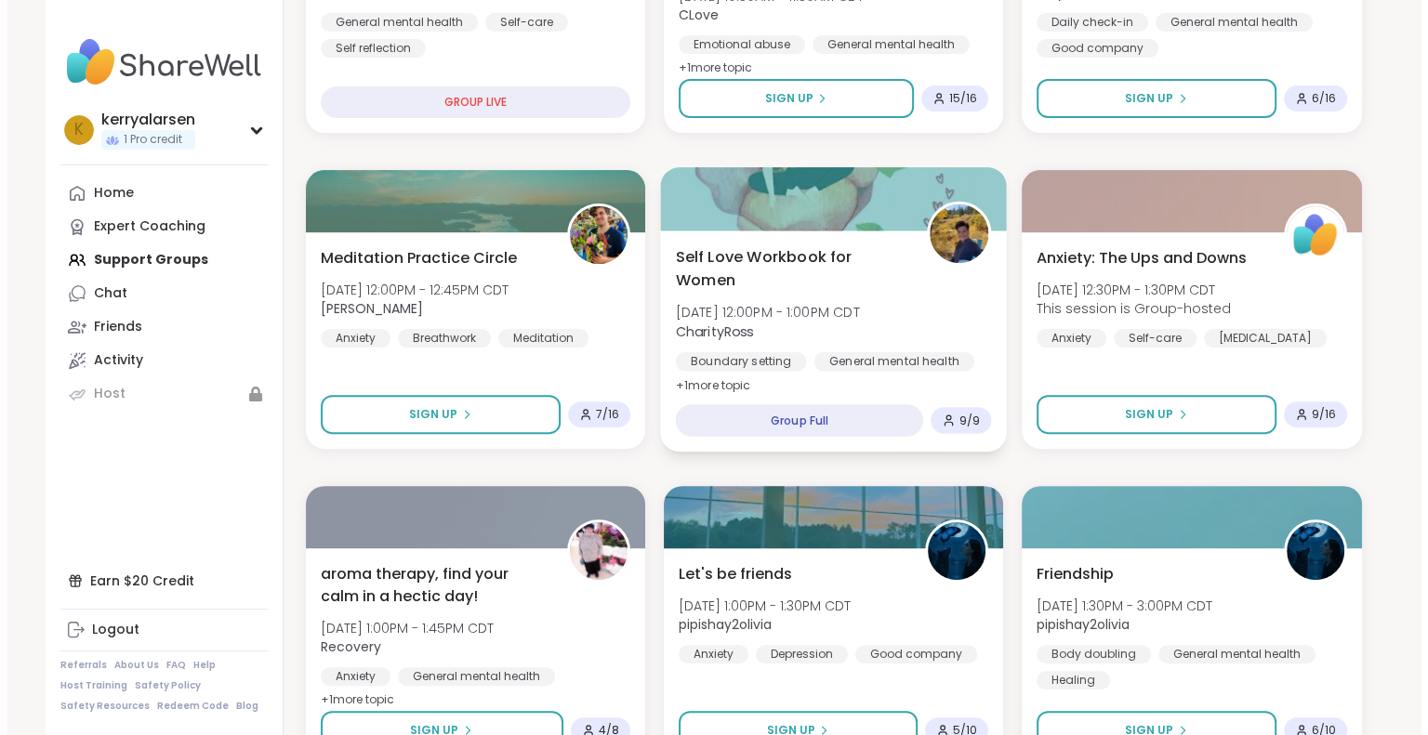
scroll to position [561, 0]
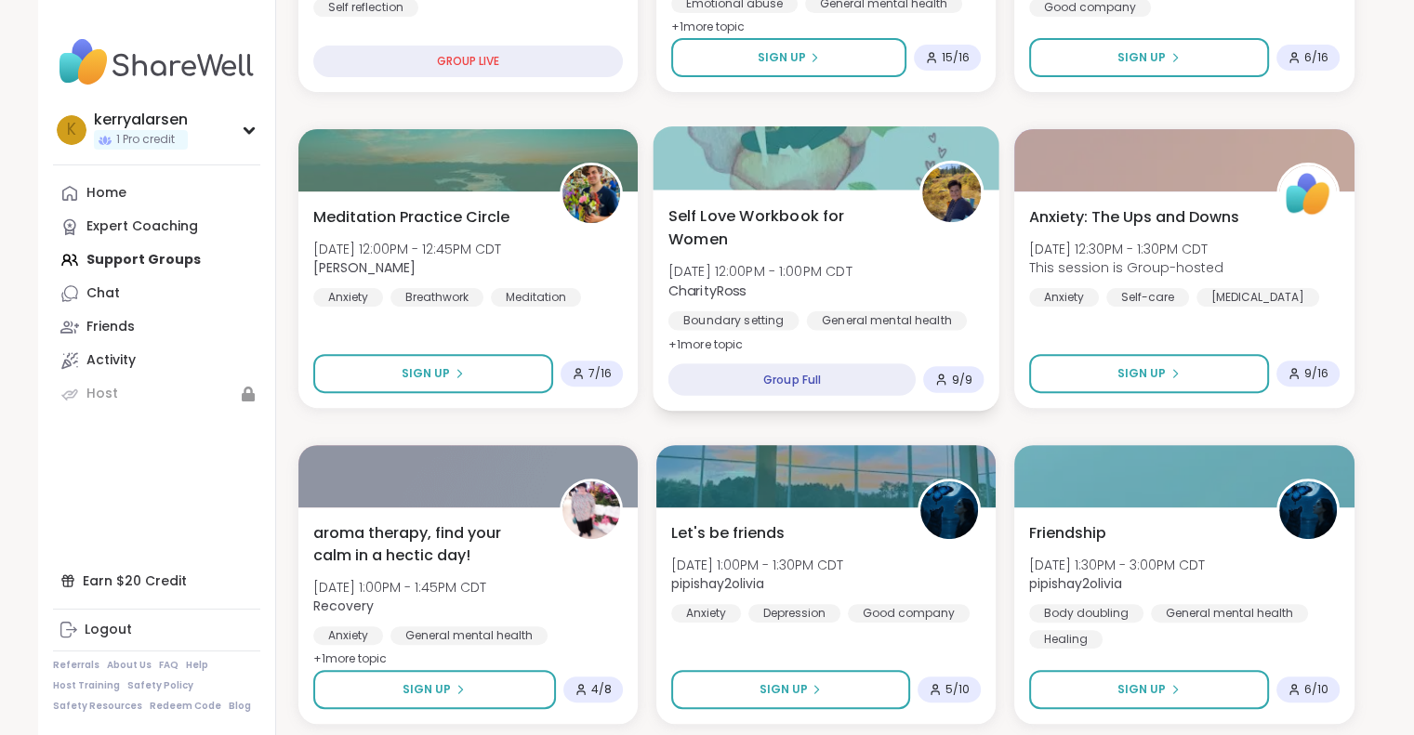
click at [723, 210] on span "Self Love Workbook for Women" at bounding box center [782, 227] width 231 height 46
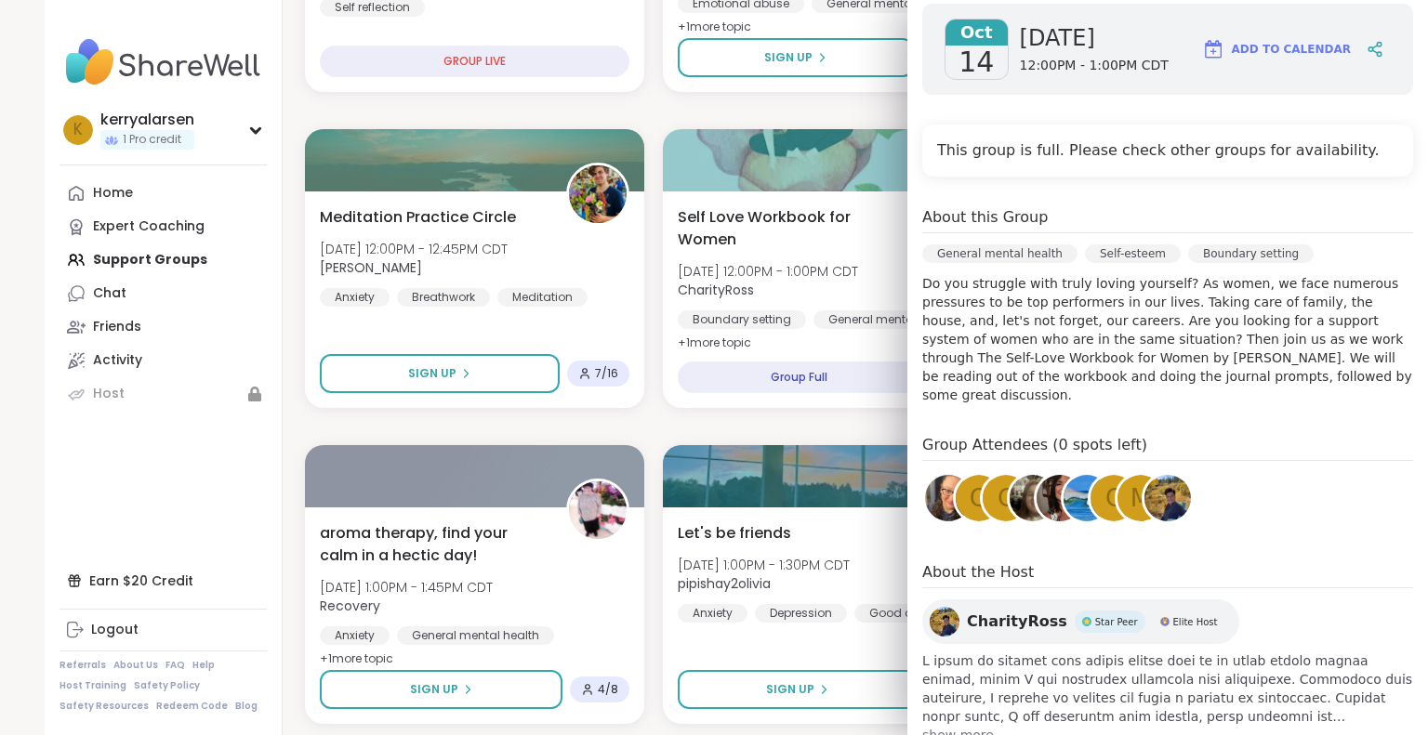
scroll to position [115, 0]
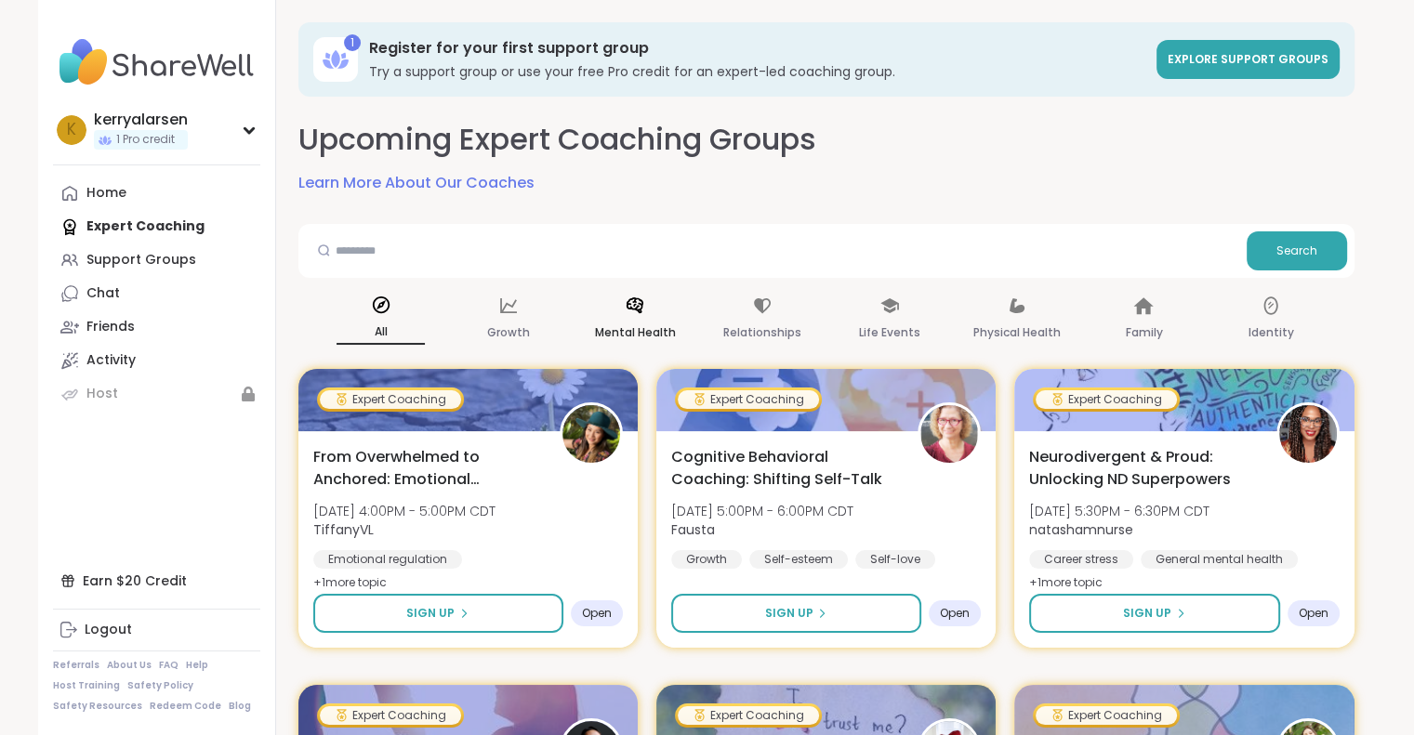
click at [637, 323] on p "Mental Health" at bounding box center [635, 333] width 81 height 22
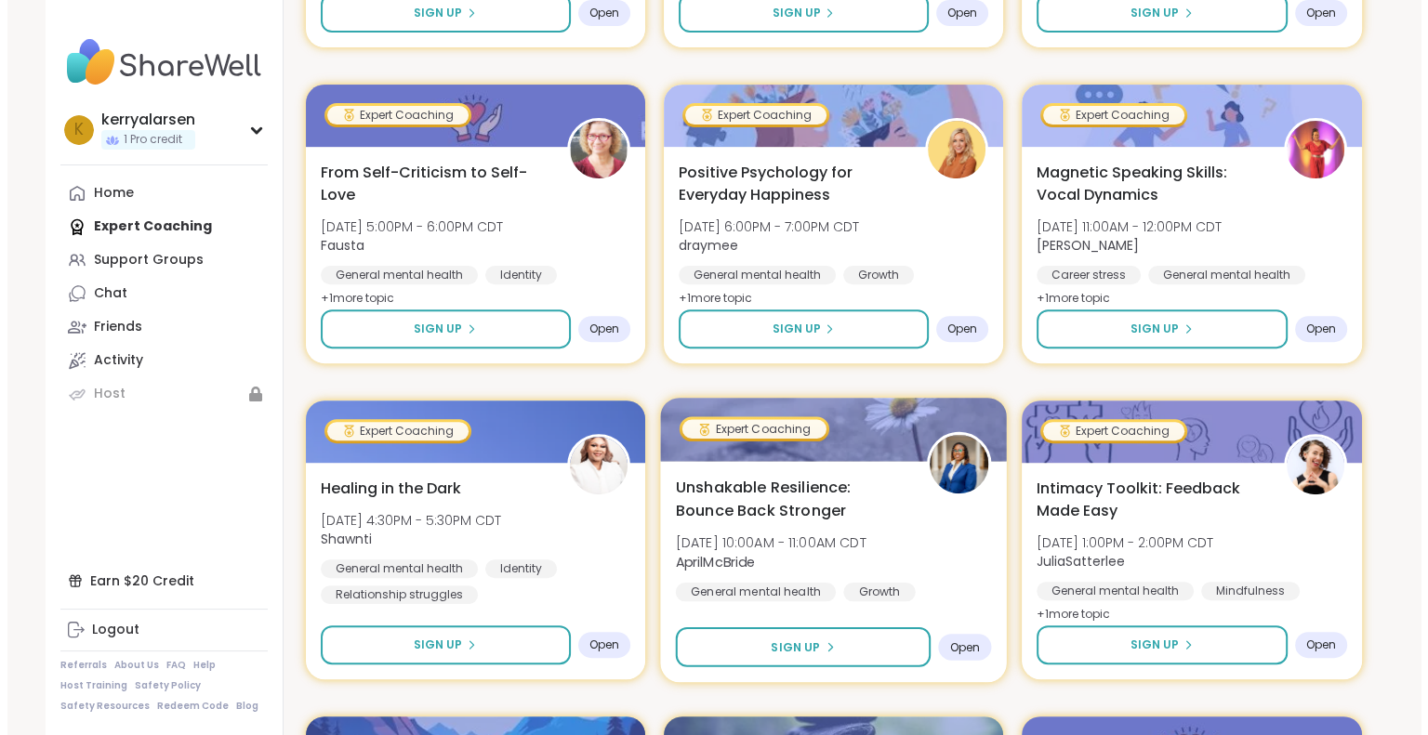
scroll to position [558, 0]
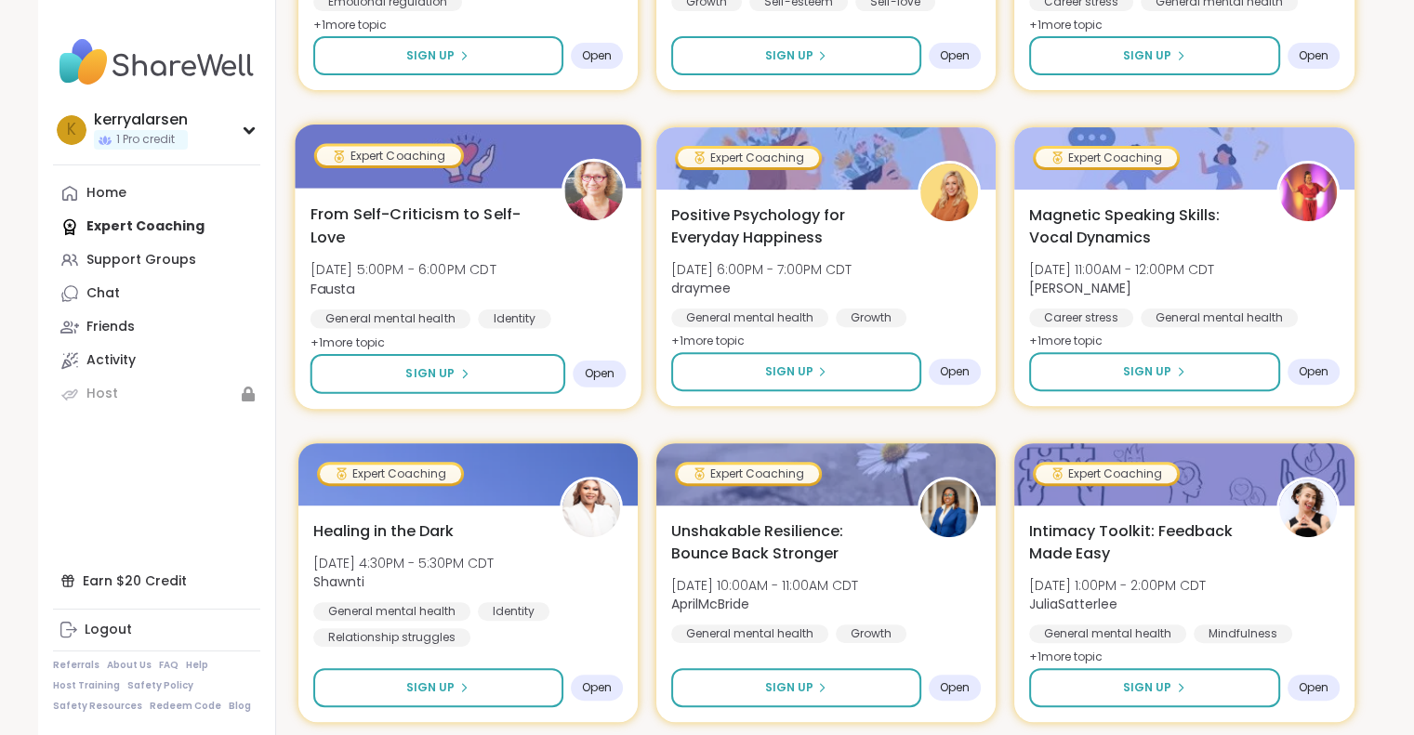
click at [402, 211] on span "From Self-Criticism to Self-Love" at bounding box center [425, 226] width 231 height 46
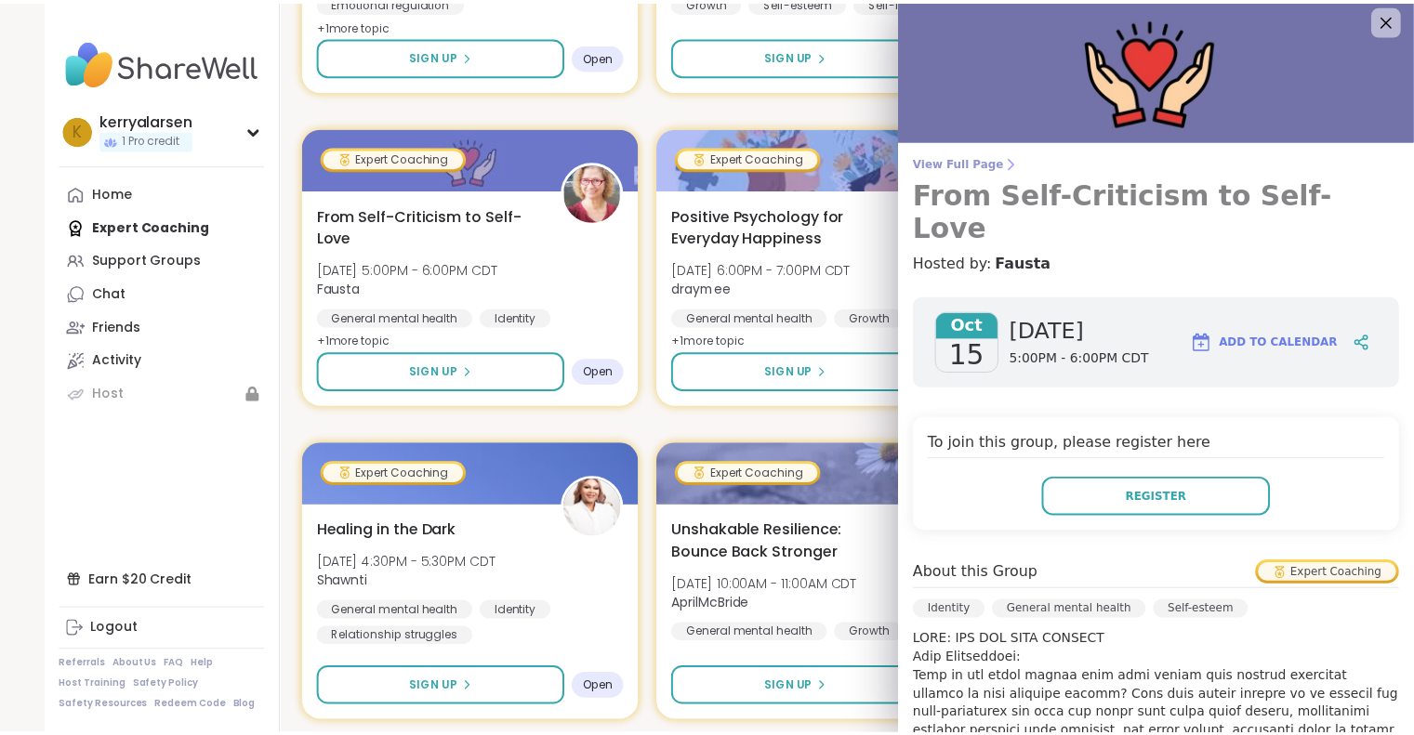
scroll to position [0, 0]
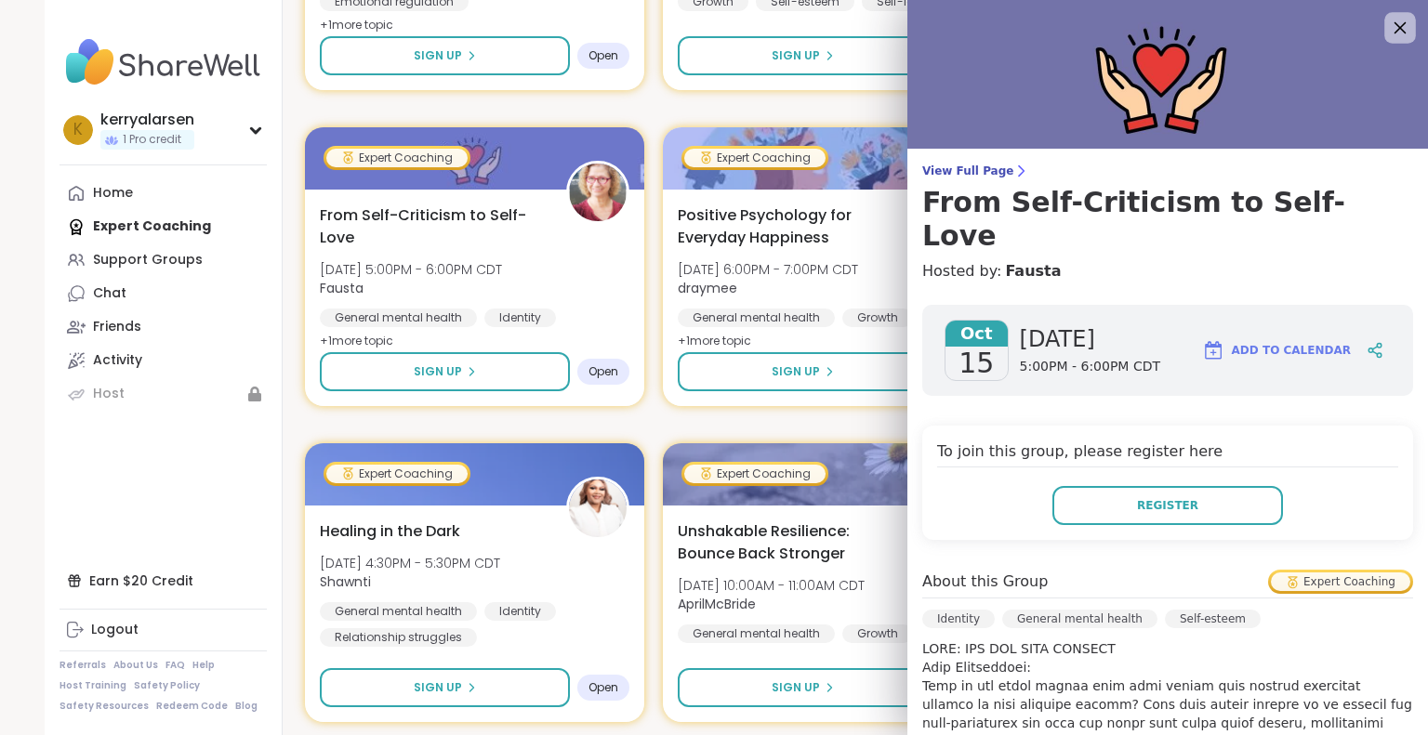
click at [1394, 24] on icon at bounding box center [1400, 28] width 12 height 12
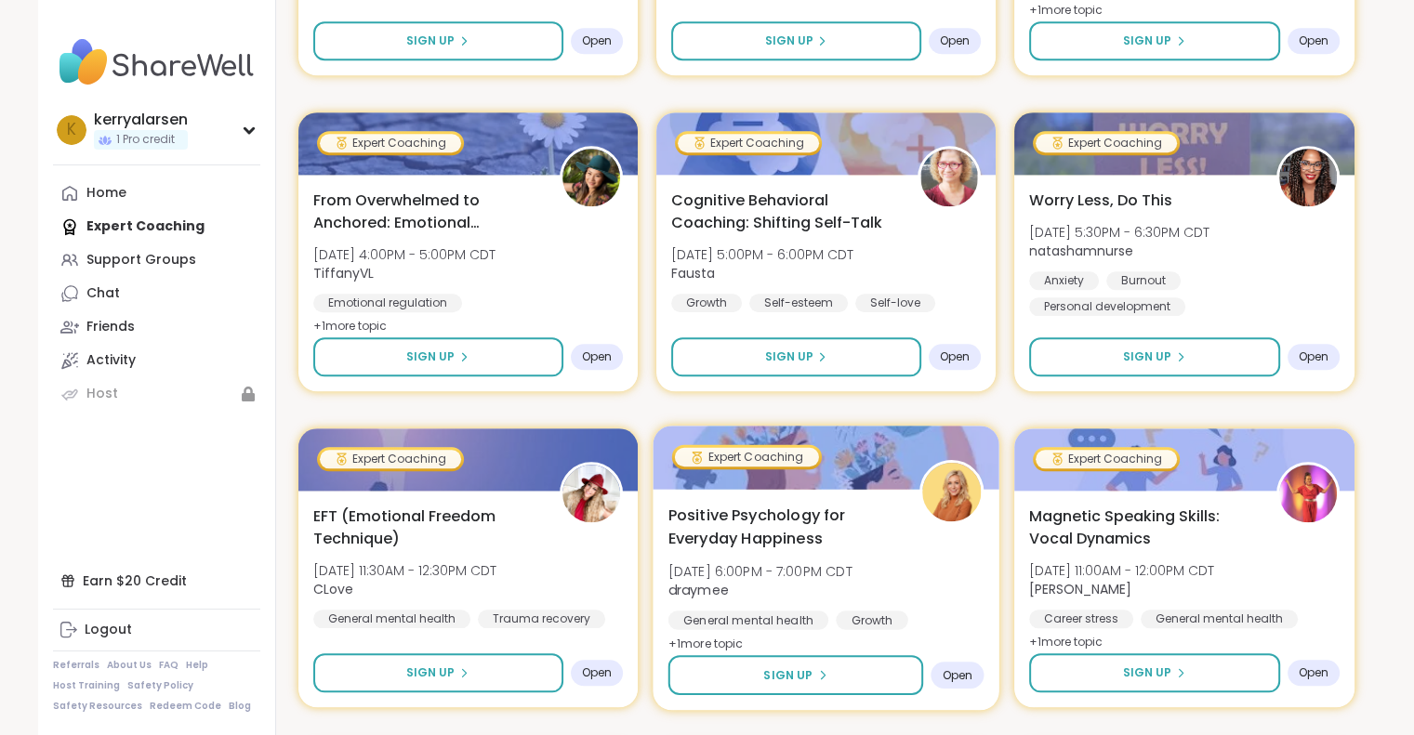
scroll to position [1859, 0]
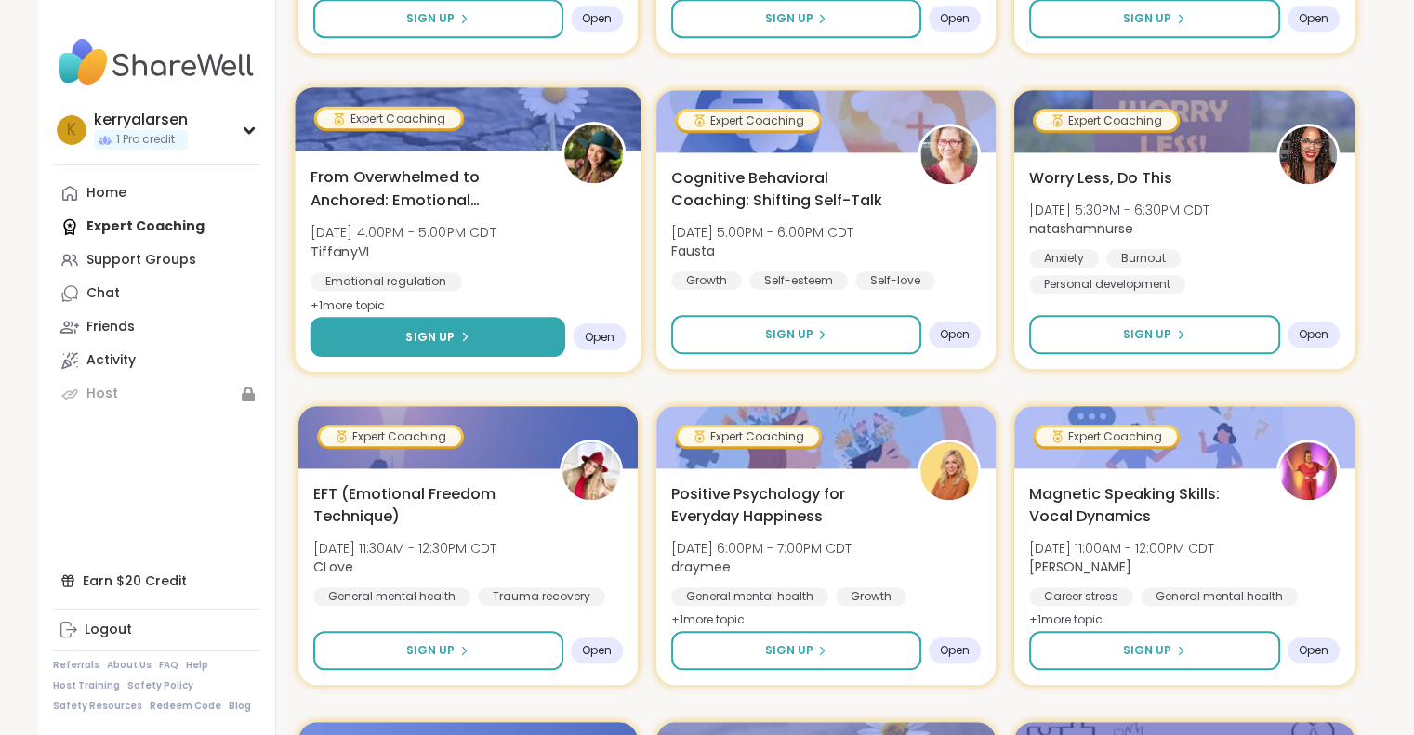
click at [397, 336] on button "Sign Up" at bounding box center [438, 337] width 256 height 40
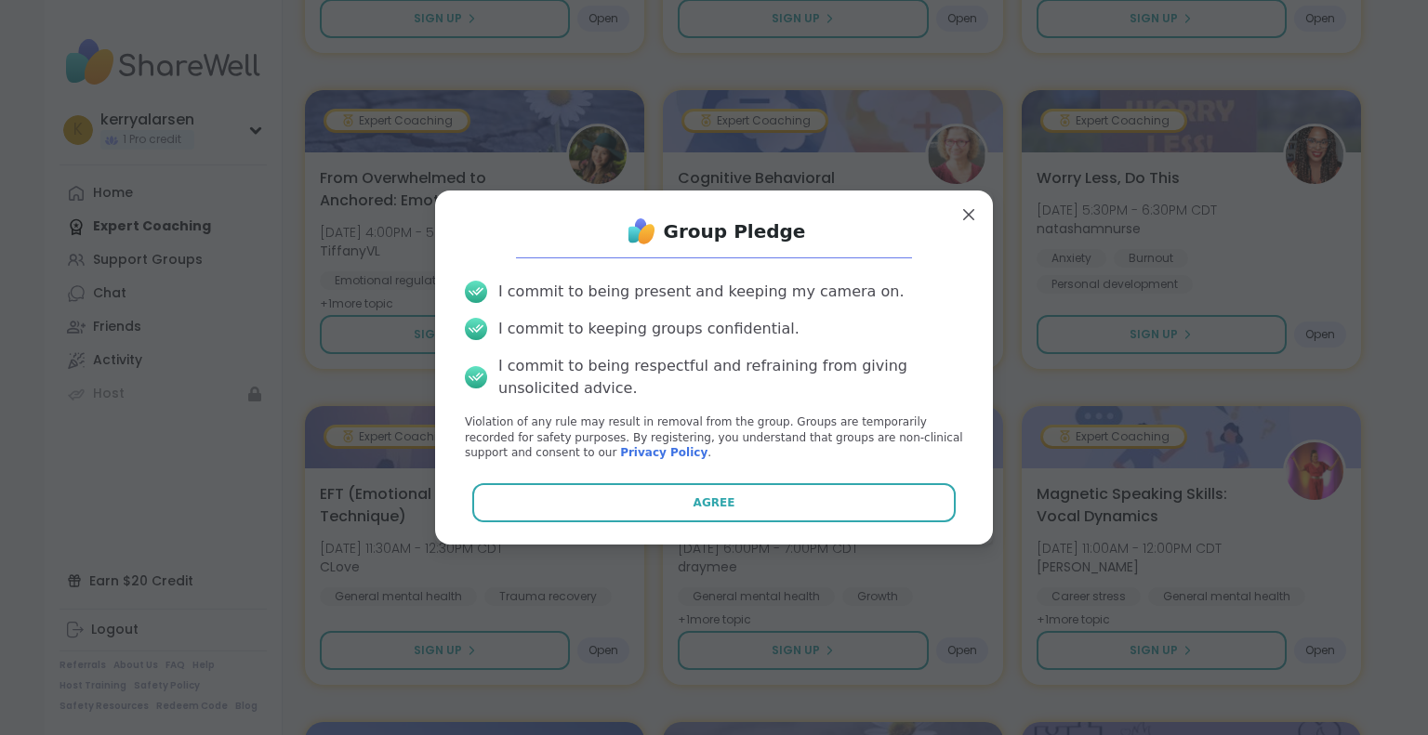
click at [736, 491] on button "Agree" at bounding box center [714, 502] width 484 height 39
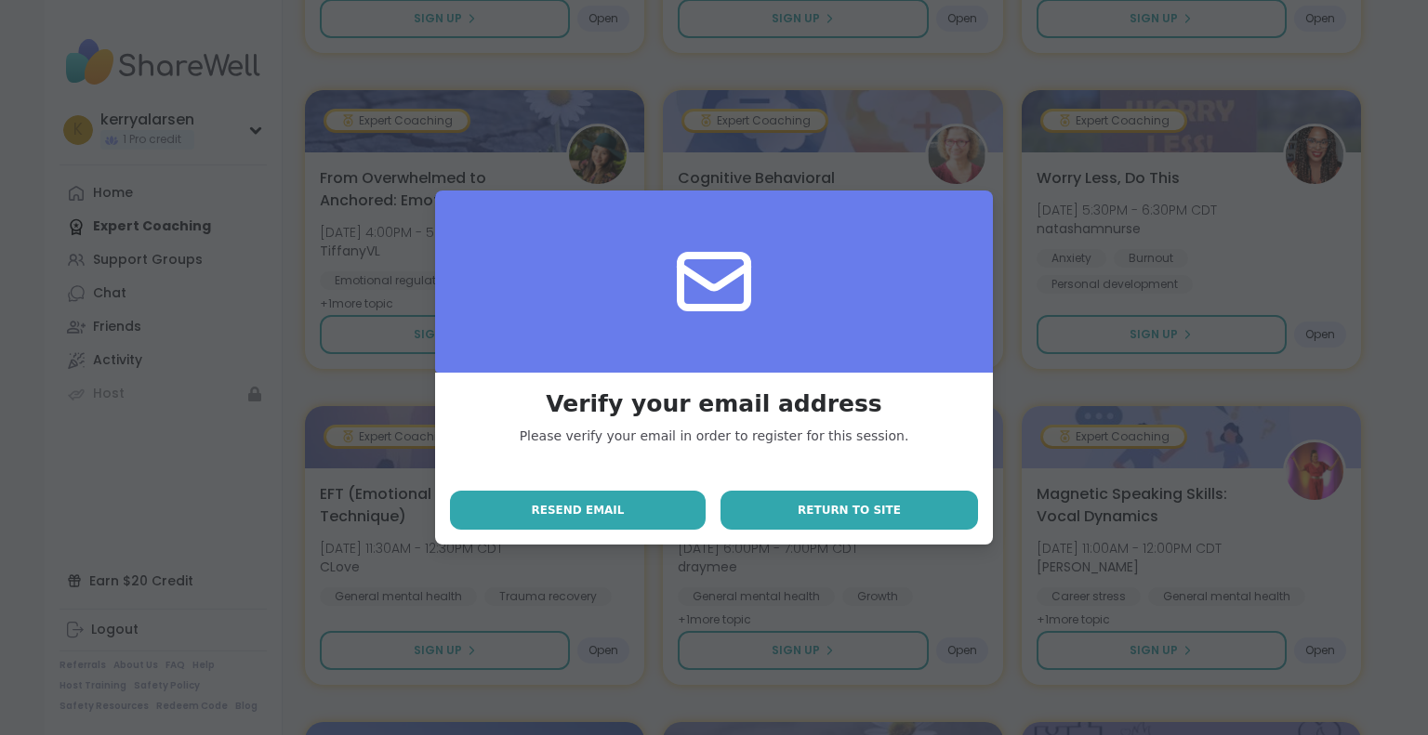
click at [756, 516] on button "Return to site" at bounding box center [848, 510] width 257 height 39
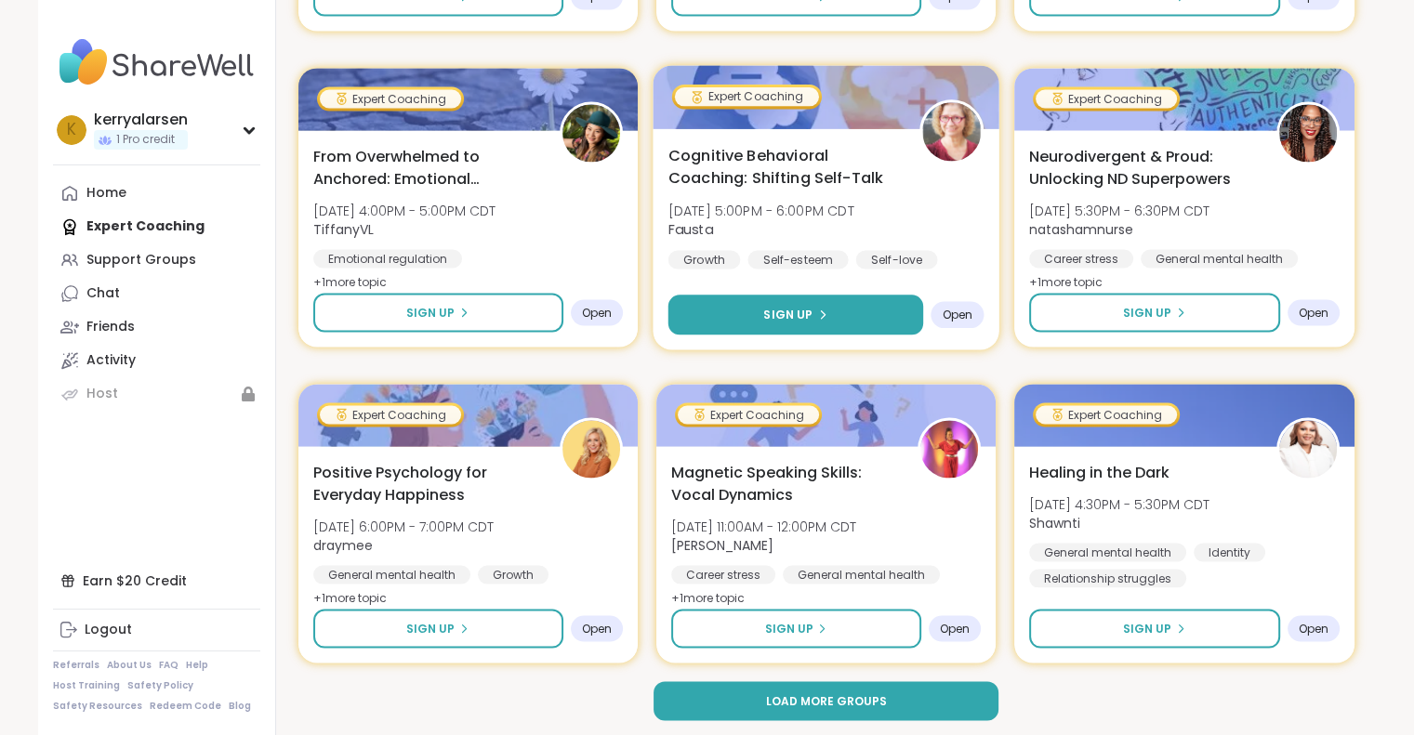
scroll to position [3464, 0]
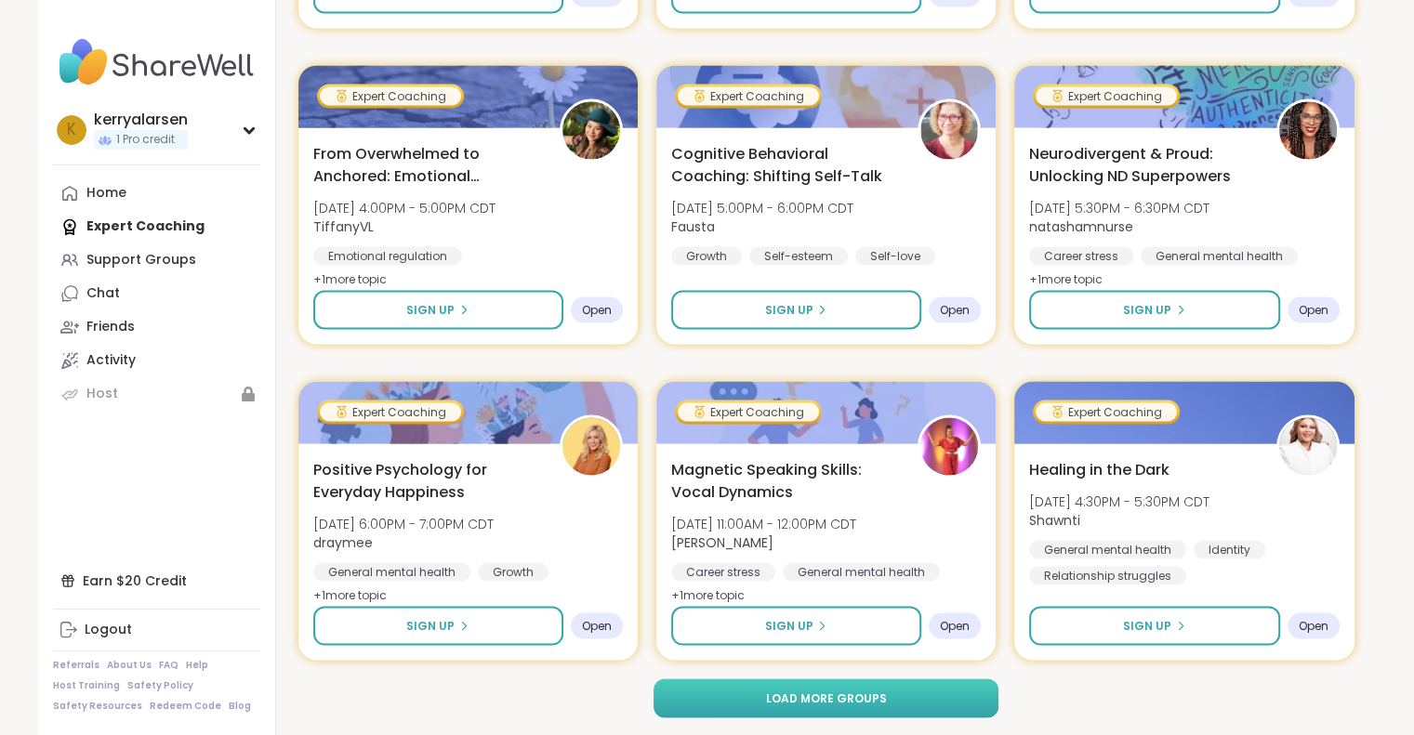
click at [886, 694] on button "Load more groups" at bounding box center [825, 697] width 345 height 39
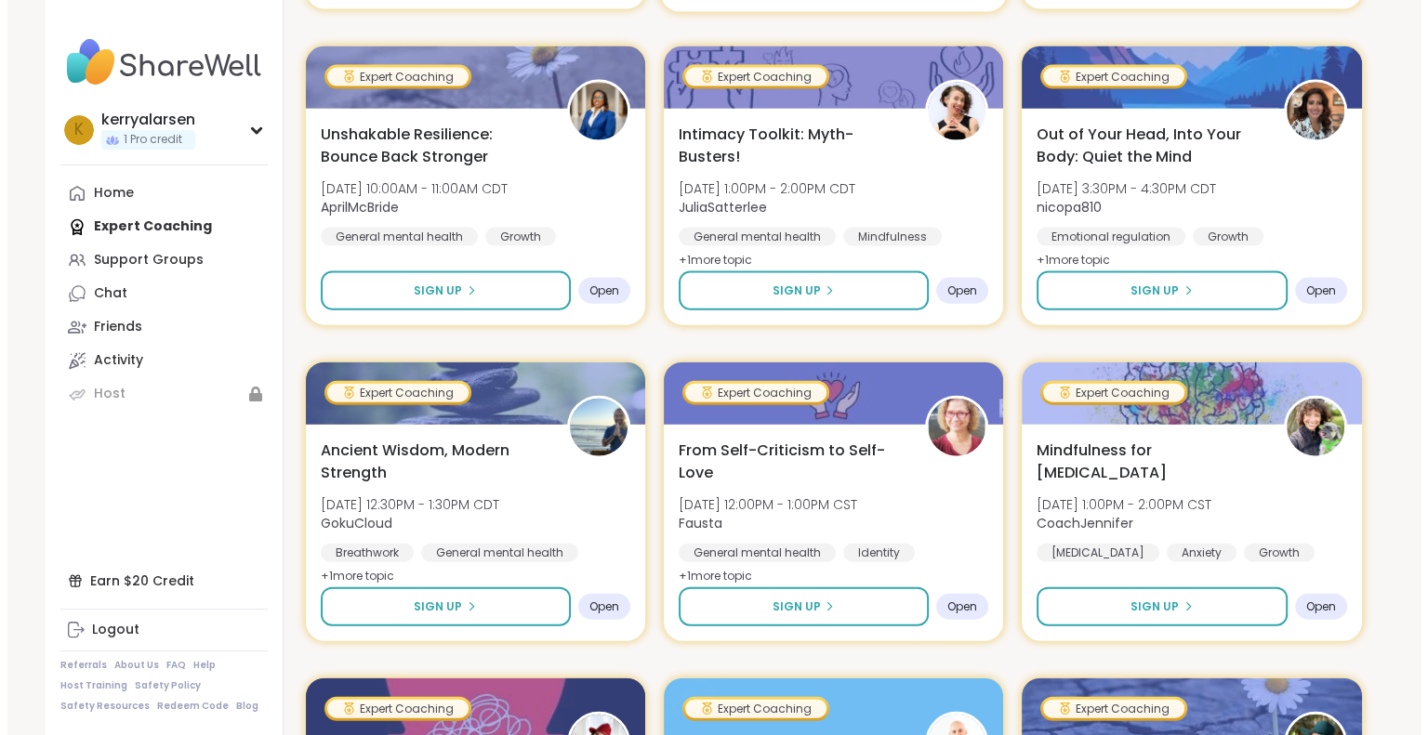
scroll to position [4301, 0]
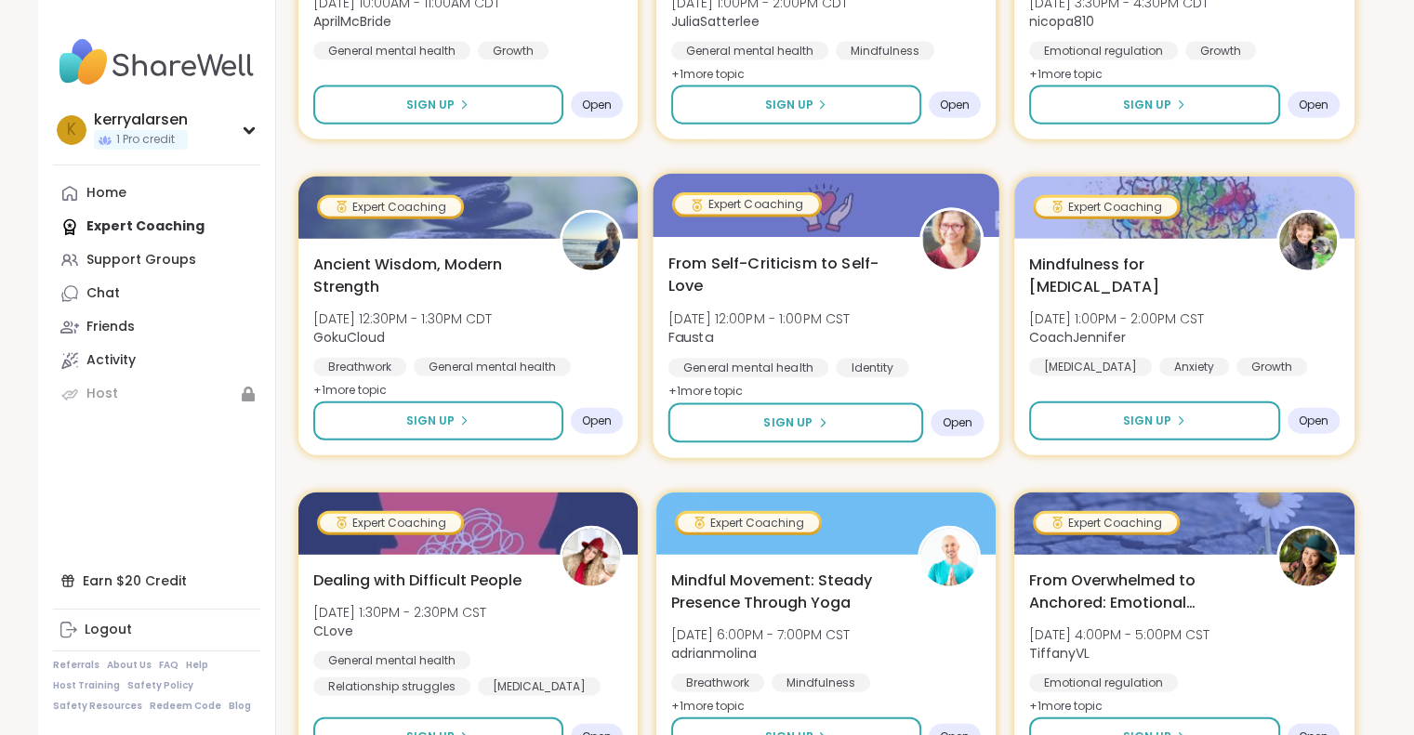
click at [744, 262] on span "From Self-Criticism to Self-Love" at bounding box center [782, 275] width 231 height 46
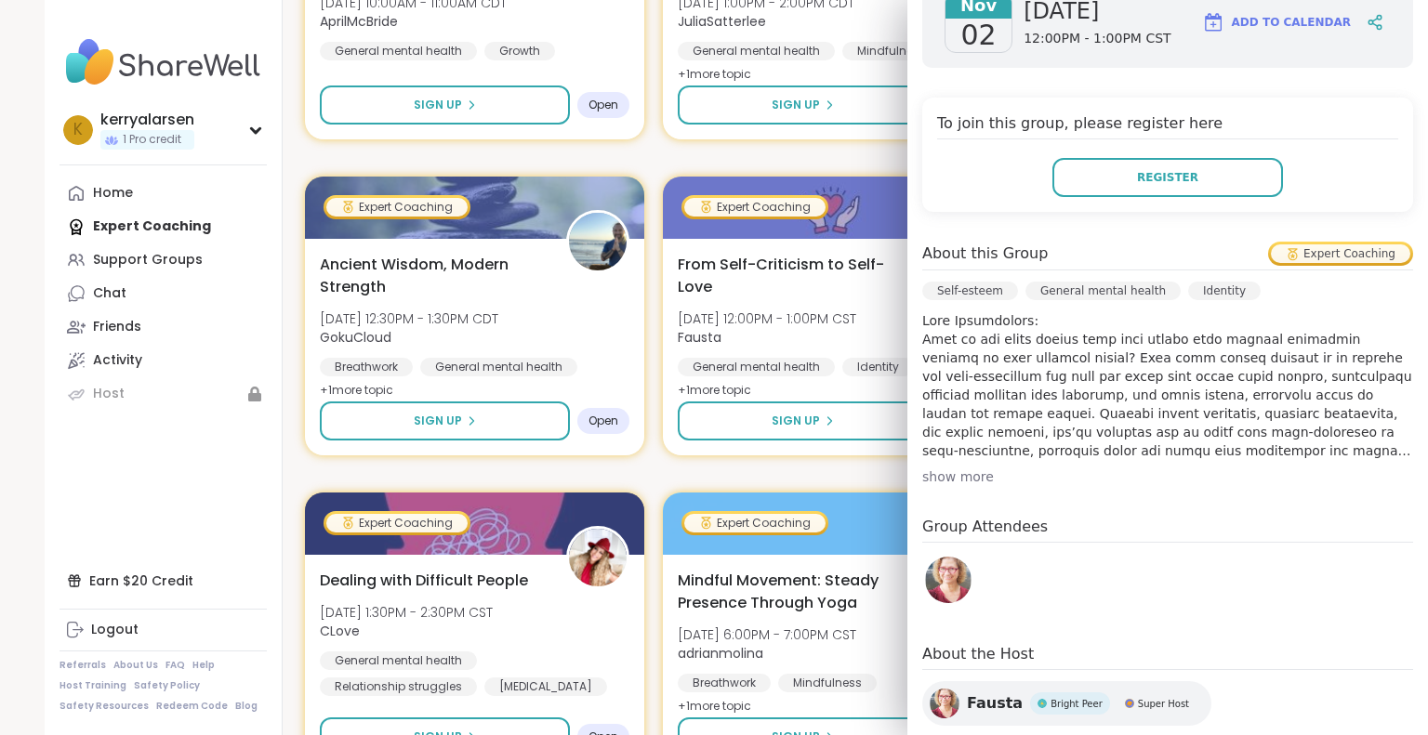
scroll to position [372, 0]
